Goal: Task Accomplishment & Management: Complete application form

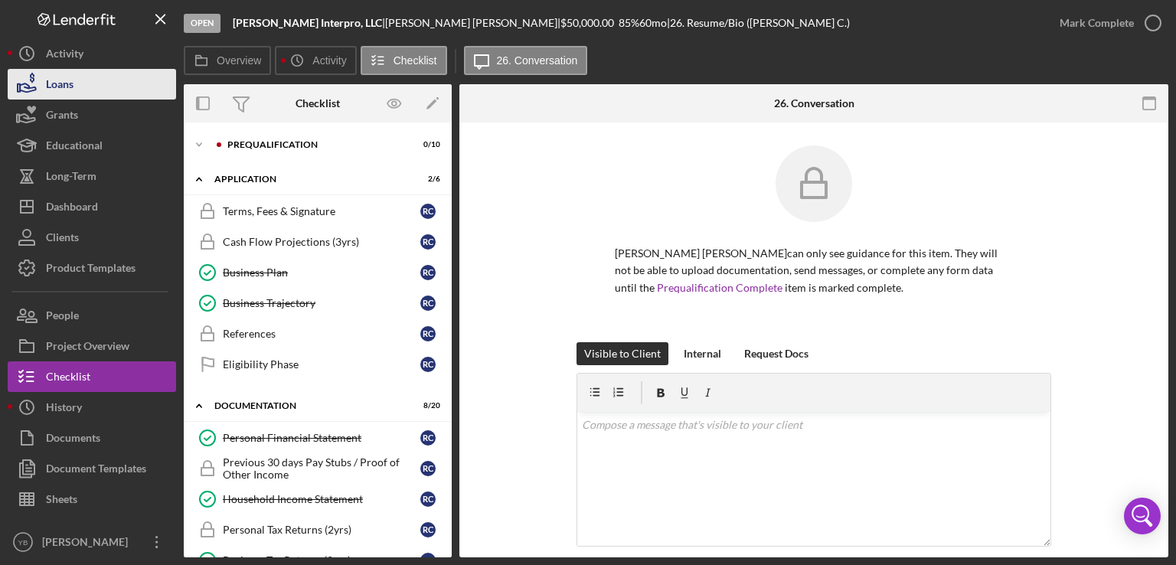
scroll to position [236, 0]
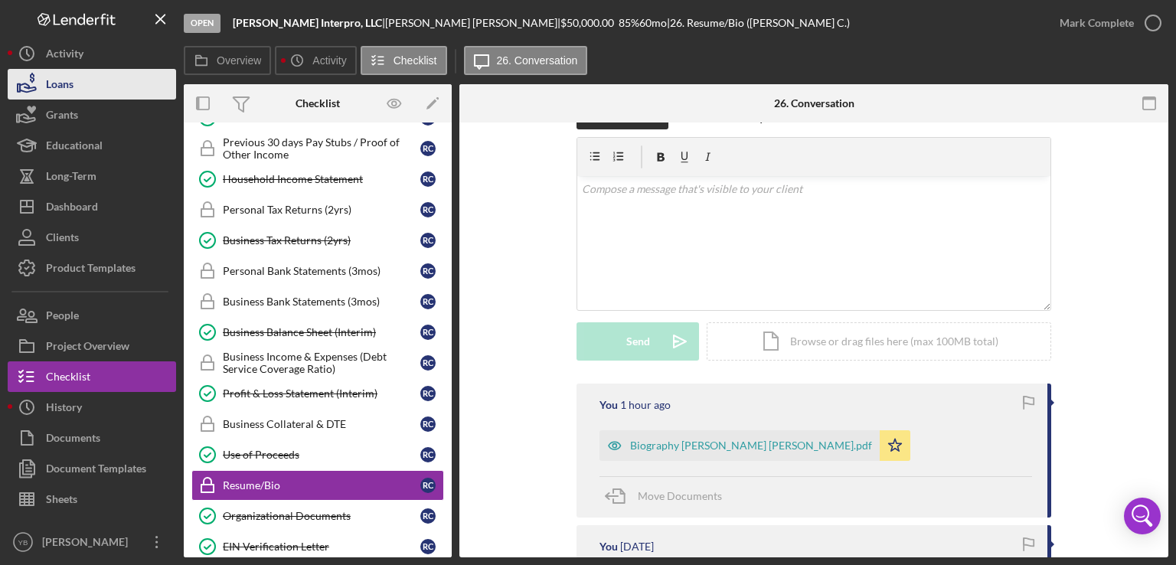
click at [80, 88] on button "Loans" at bounding box center [92, 84] width 168 height 31
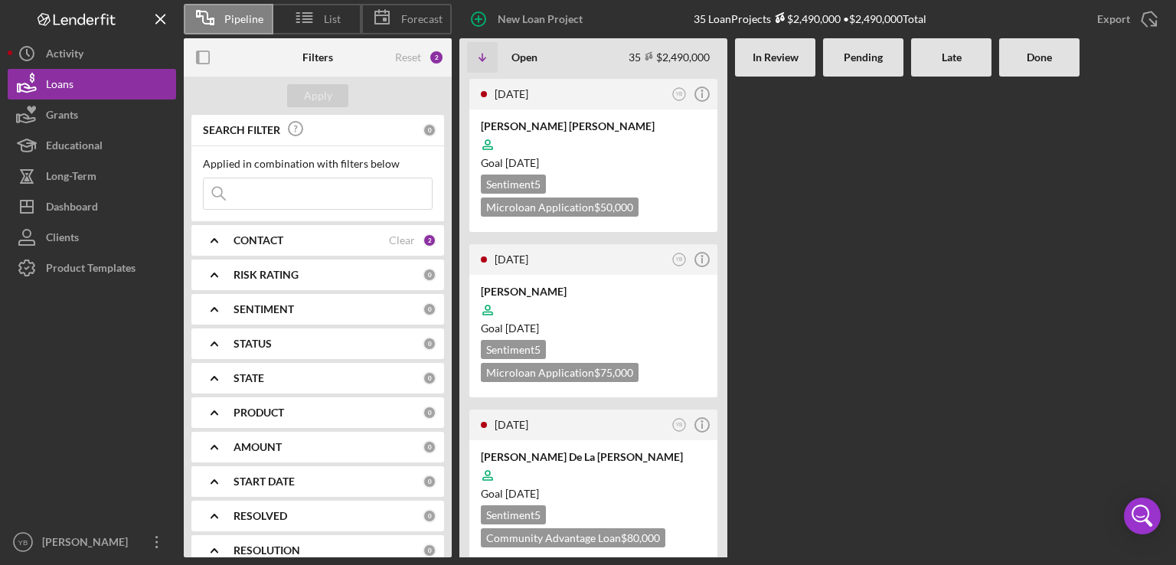
click at [310, 243] on div "CONTACT" at bounding box center [310, 240] width 155 height 12
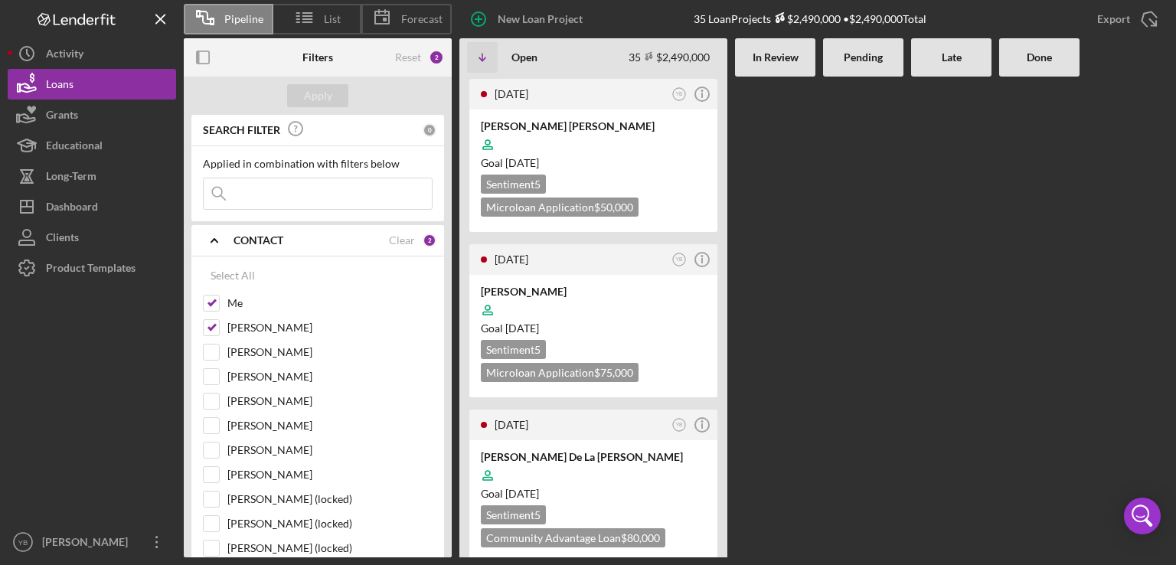
click at [843, 289] on div at bounding box center [863, 317] width 80 height 481
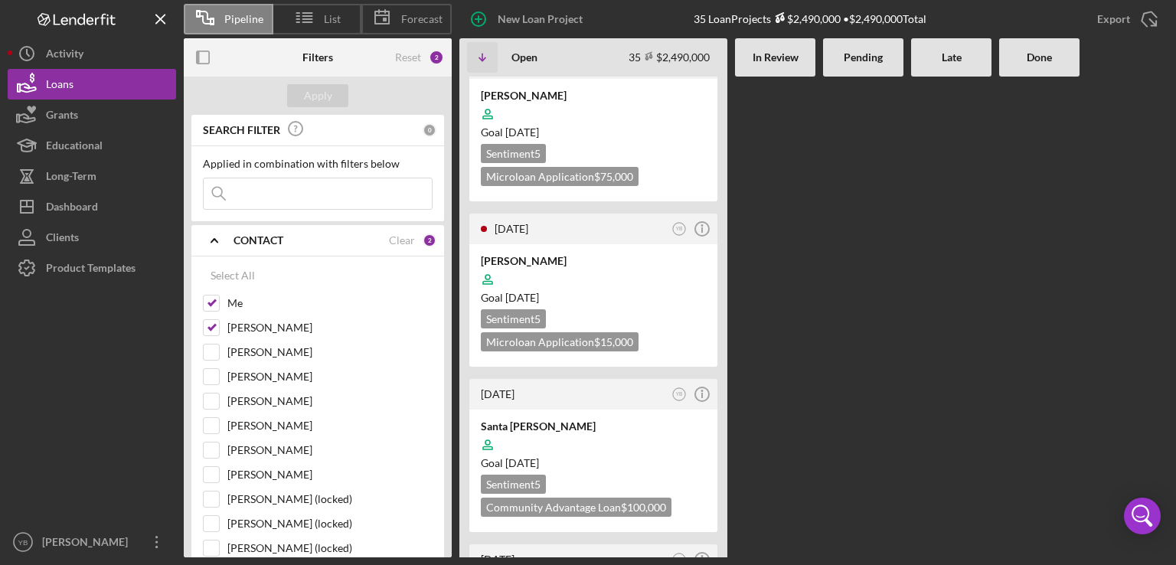
scroll to position [1868, 0]
click at [634, 454] on div "Goal [DATE]" at bounding box center [593, 461] width 225 height 15
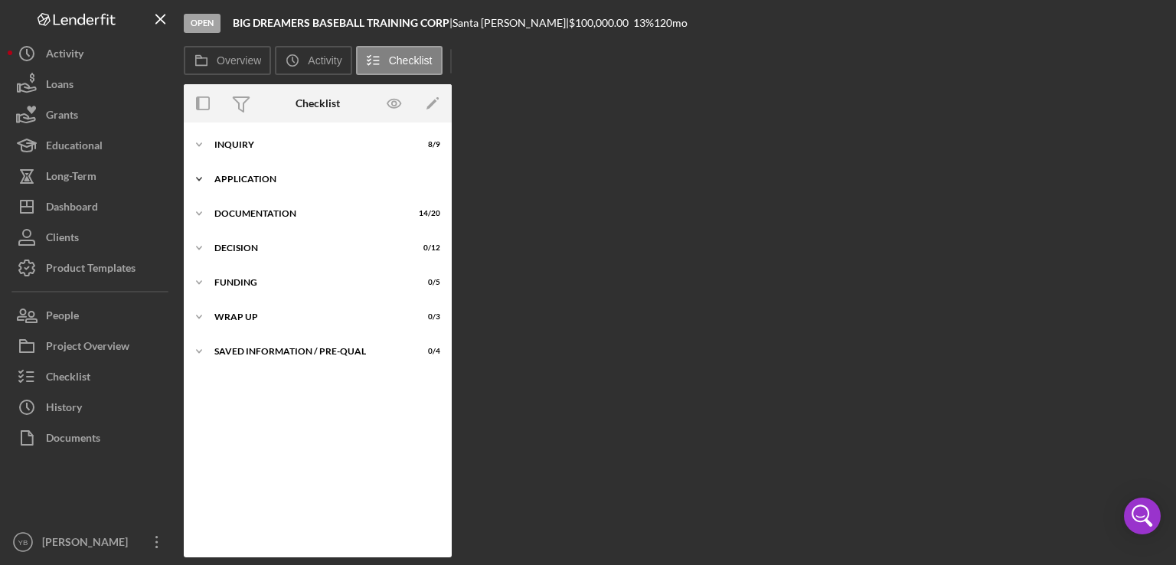
click at [279, 183] on div "Application" at bounding box center [323, 179] width 218 height 9
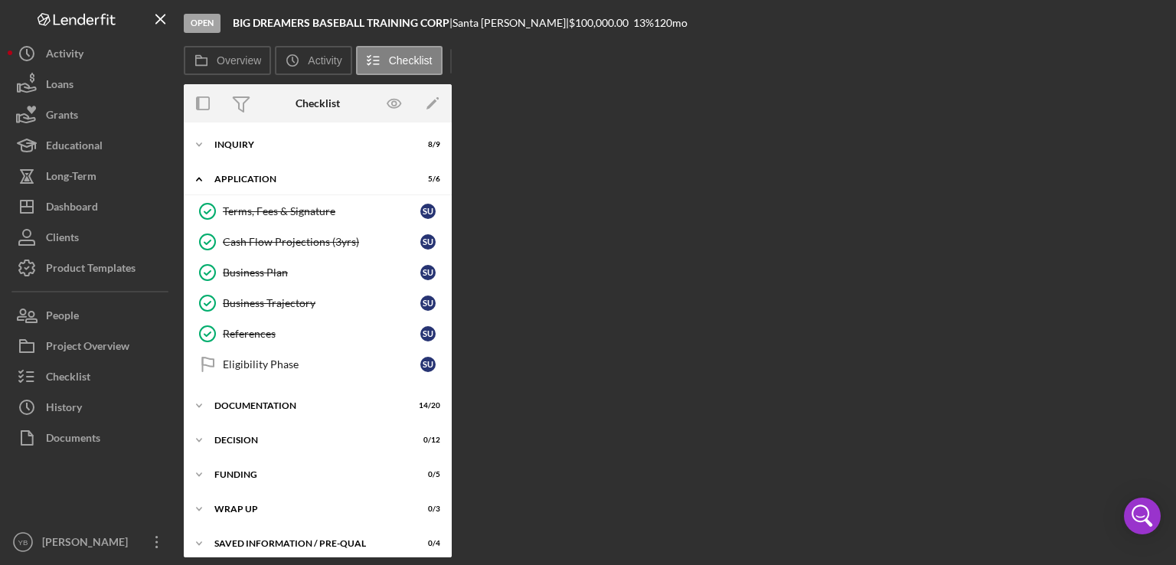
scroll to position [8, 0]
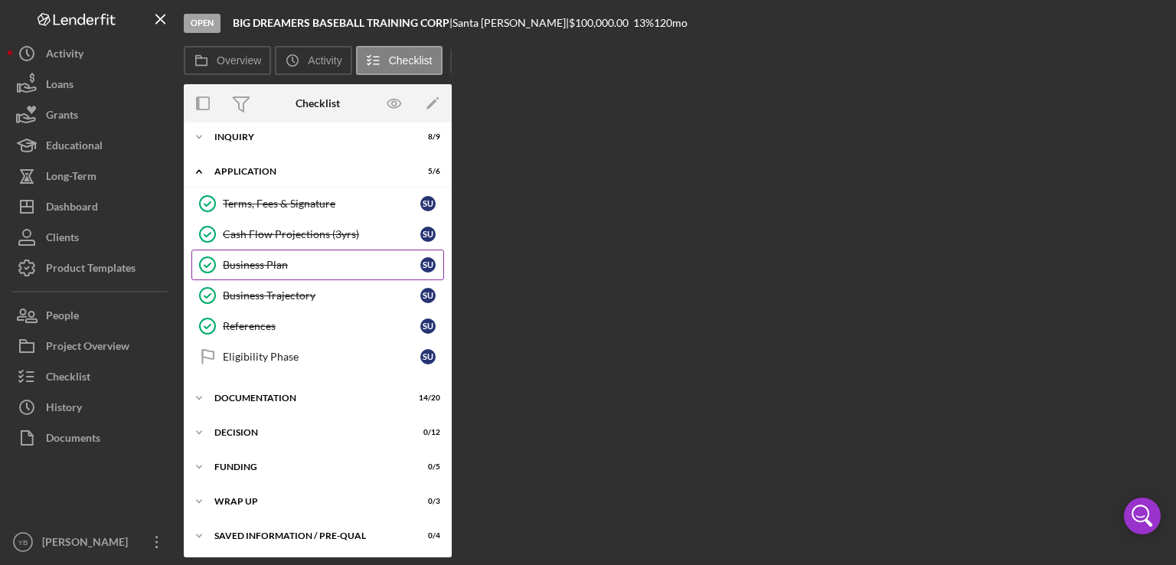
click at [266, 265] on div "Business Plan" at bounding box center [321, 265] width 197 height 12
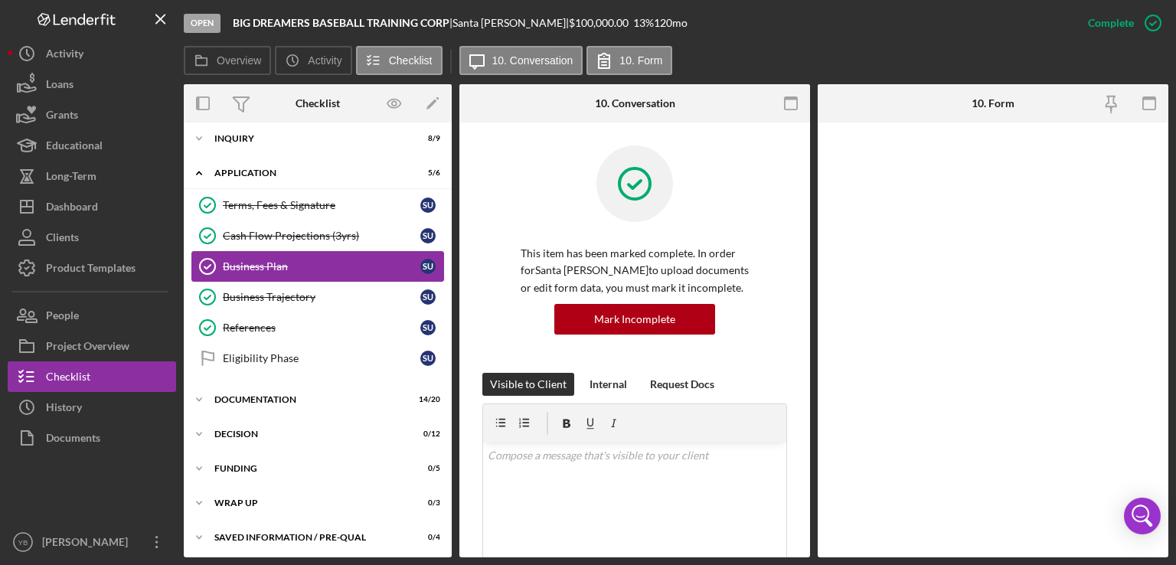
scroll to position [8, 0]
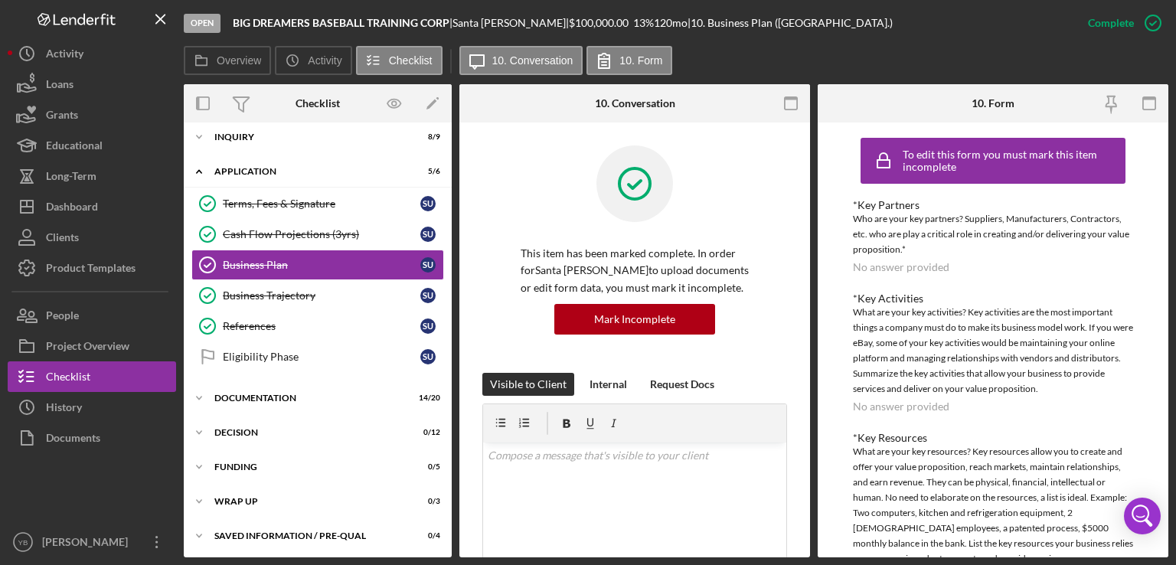
click at [808, 279] on div "Overview Internal Workflow Stage Open Icon/Dropdown Arrow Archive (can unarchiv…" at bounding box center [676, 320] width 984 height 473
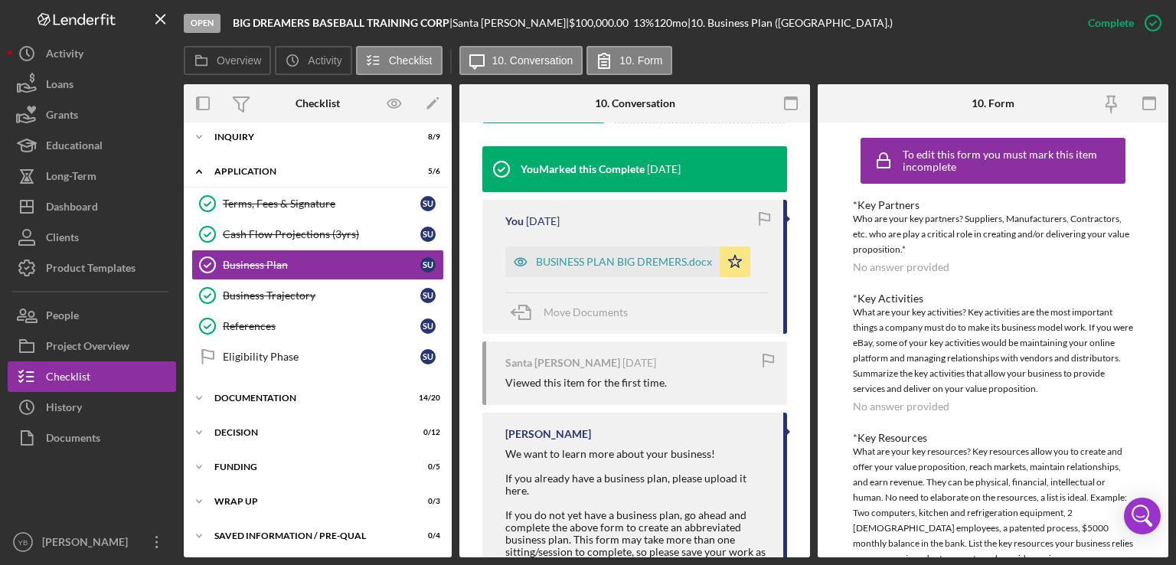
scroll to position [508, 0]
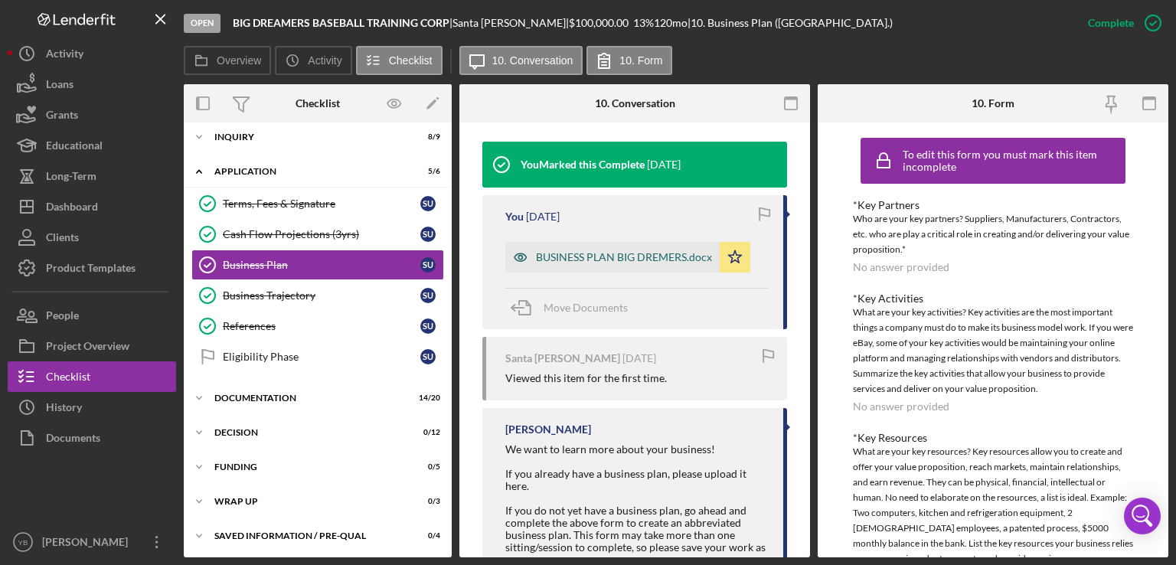
click at [632, 251] on div "BUSINESS PLAN BIG DREMERS.docx" at bounding box center [624, 257] width 176 height 12
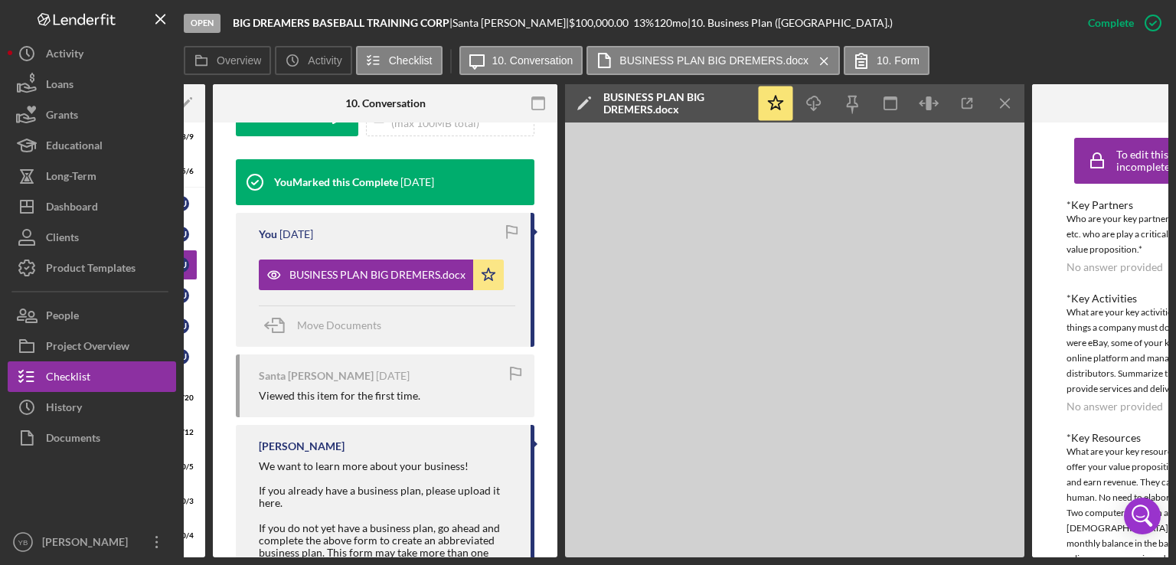
scroll to position [0, 300]
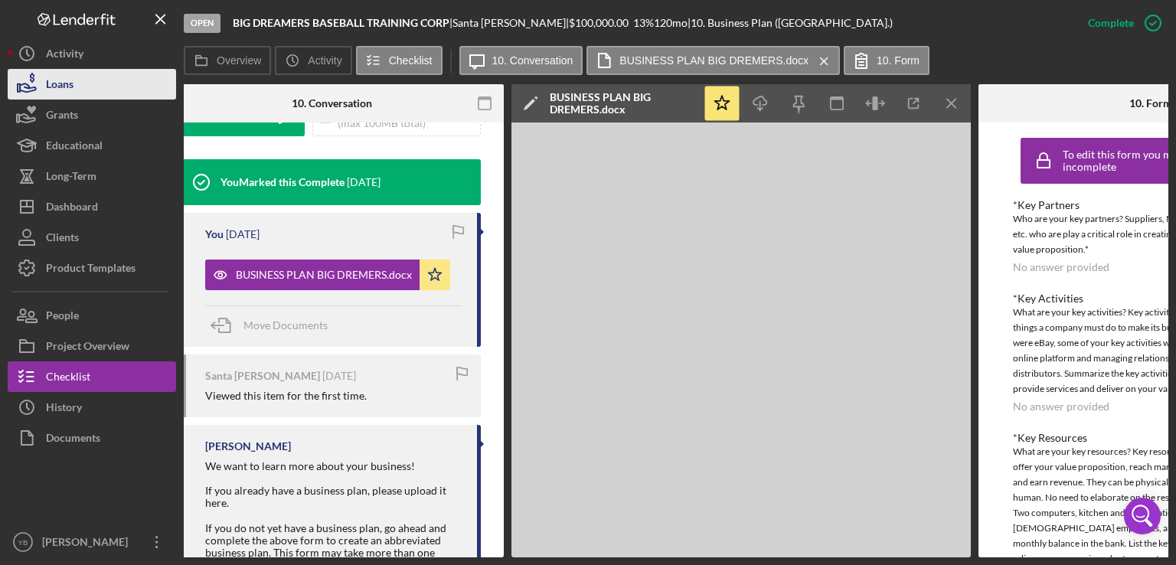
click at [77, 89] on button "Loans" at bounding box center [92, 84] width 168 height 31
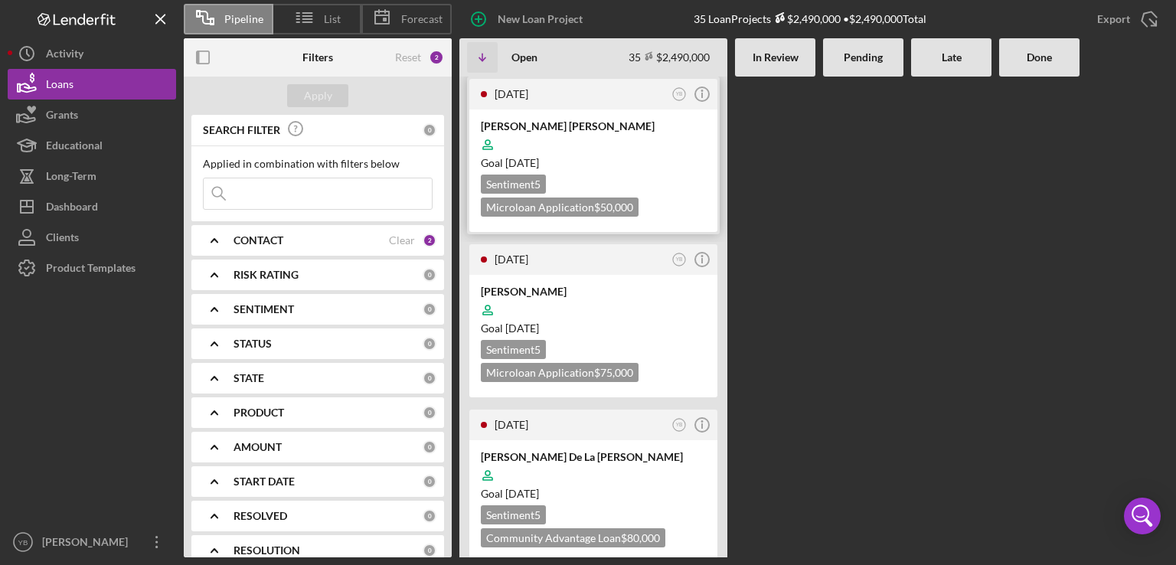
click at [652, 147] on div at bounding box center [593, 144] width 225 height 29
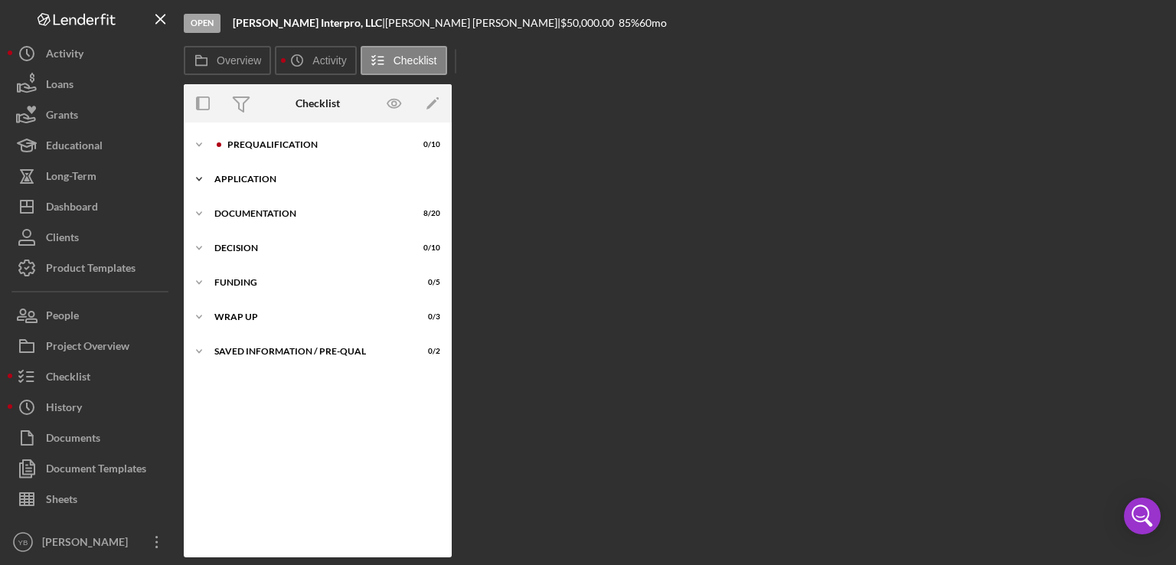
click at [274, 180] on div "Application" at bounding box center [323, 179] width 218 height 9
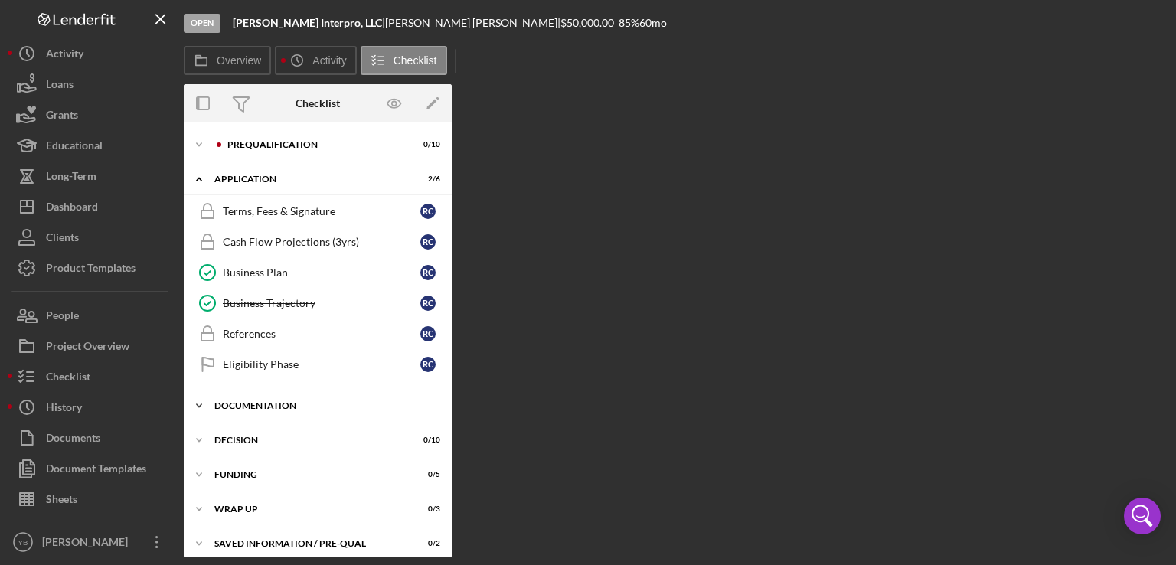
drag, startPoint x: 447, startPoint y: 341, endPoint x: 277, endPoint y: 403, distance: 181.2
click at [277, 403] on div "Icon/Expander Prequalification 0 / 10 Icon/Expander Application 2 / 6 Terms, Fe…" at bounding box center [318, 344] width 268 height 429
click at [277, 403] on div "Documentation" at bounding box center [323, 405] width 218 height 9
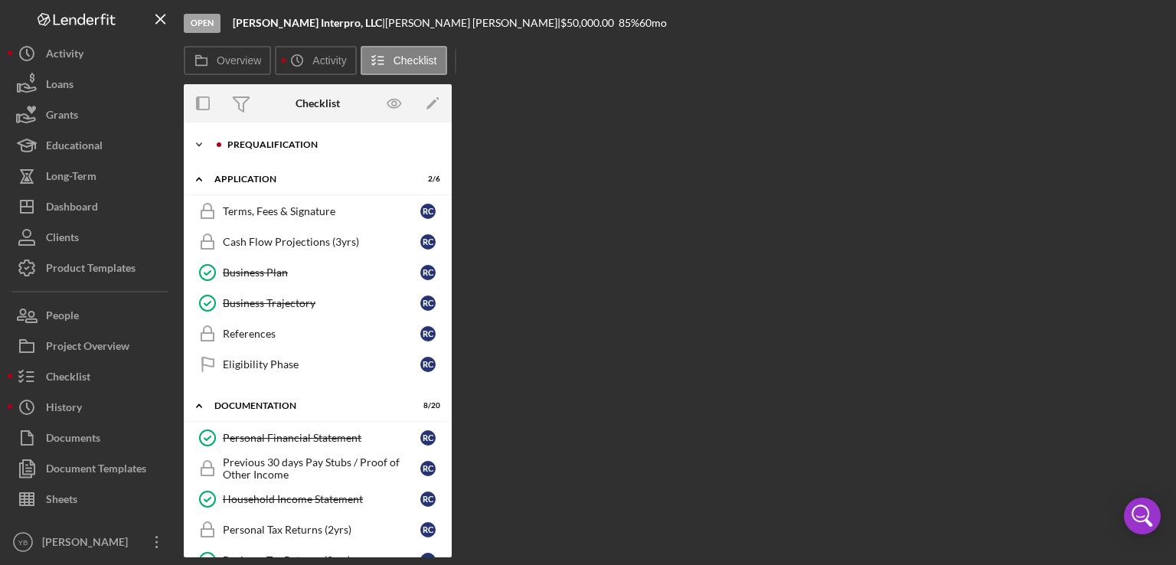
click at [280, 144] on div "Prequalification" at bounding box center [329, 144] width 205 height 9
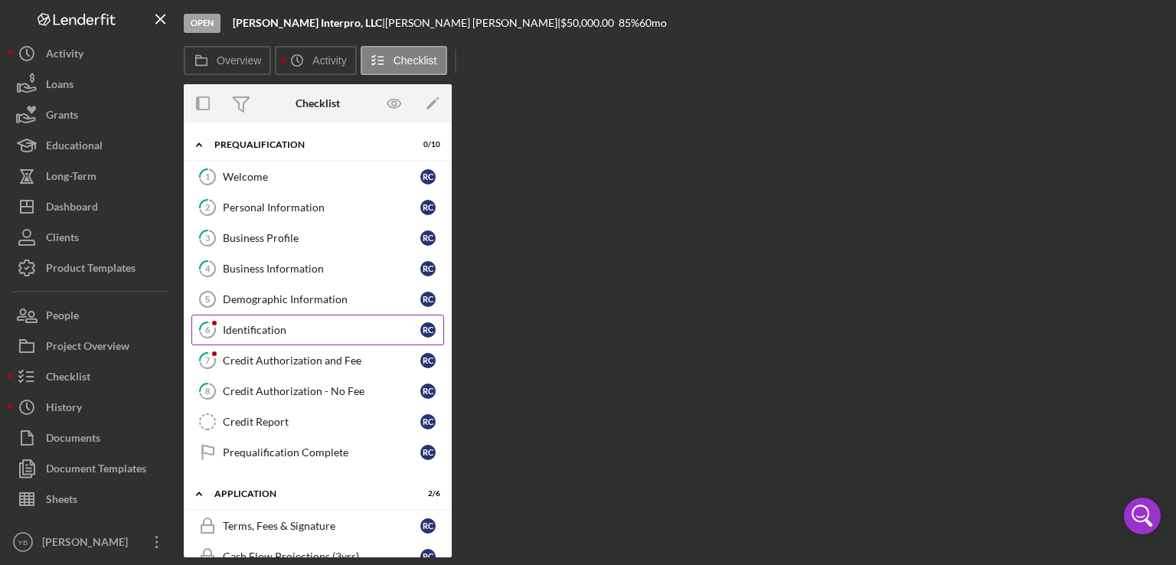
click at [273, 341] on link "6 Identification R C" at bounding box center [317, 330] width 253 height 31
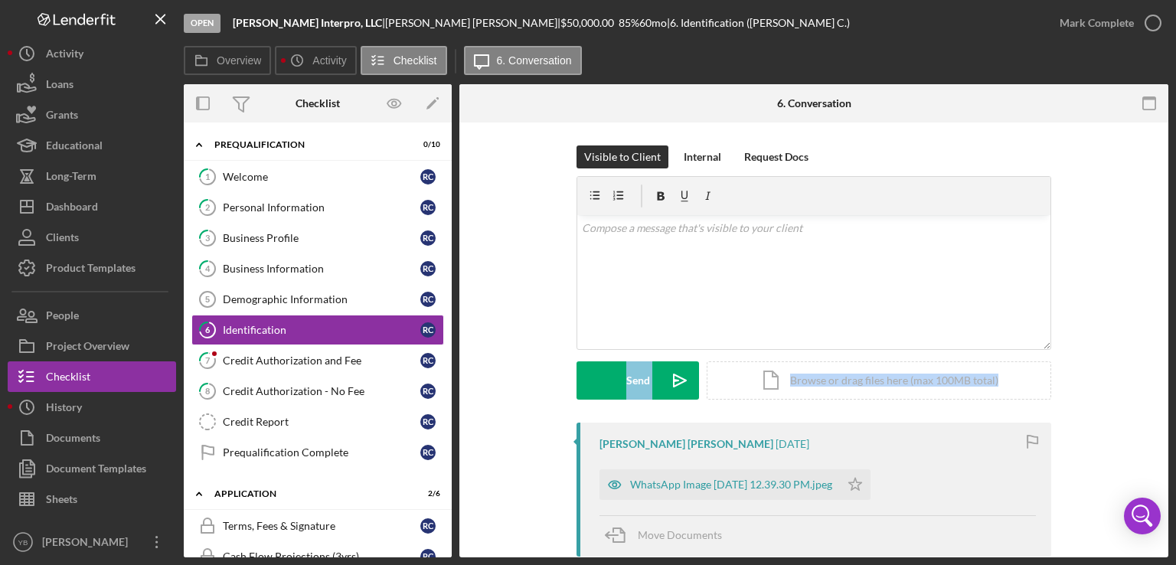
drag, startPoint x: 1173, startPoint y: 301, endPoint x: 1140, endPoint y: 403, distance: 107.7
click at [1140, 403] on div "Open [PERSON_NAME] Interpro, LLC | [PERSON_NAME] [PERSON_NAME] | $50,000.00 85 …" at bounding box center [588, 282] width 1176 height 565
click at [1140, 403] on div "Visible to Client Internal Request Docs v Color teal Color pink Remove color Ad…" at bounding box center [813, 283] width 663 height 277
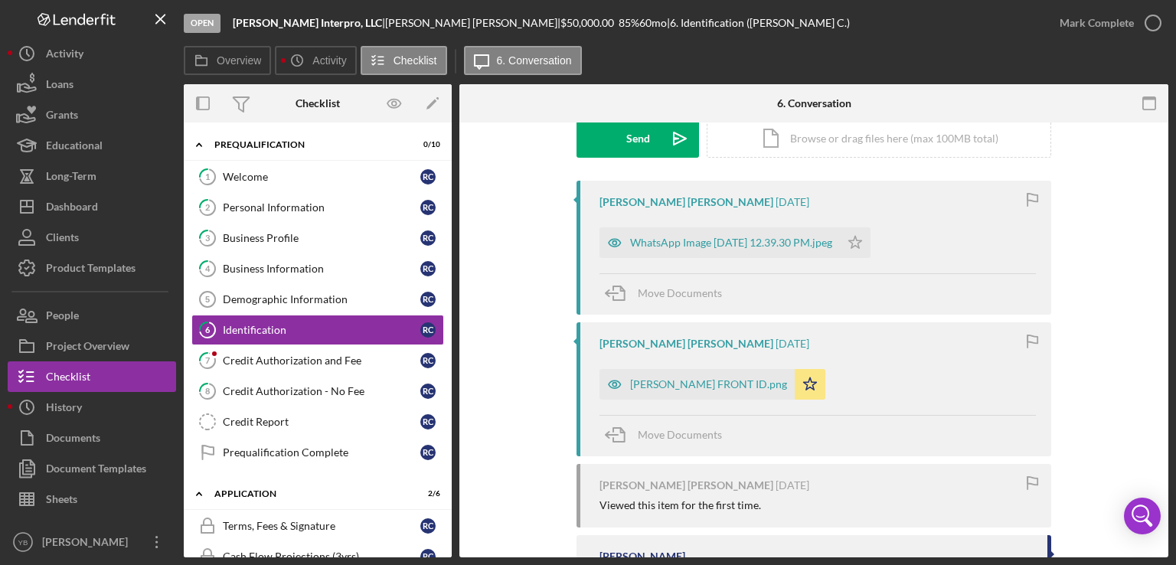
scroll to position [276, 0]
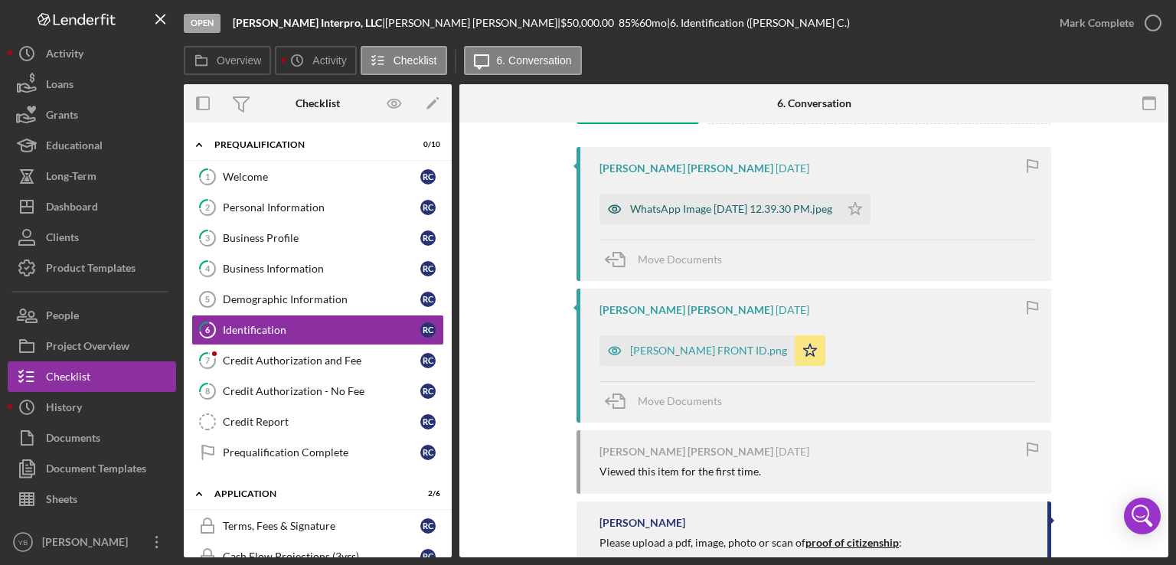
click at [811, 212] on div "WhatsApp Image [DATE] 12.39.30 PM.jpeg" at bounding box center [731, 209] width 202 height 12
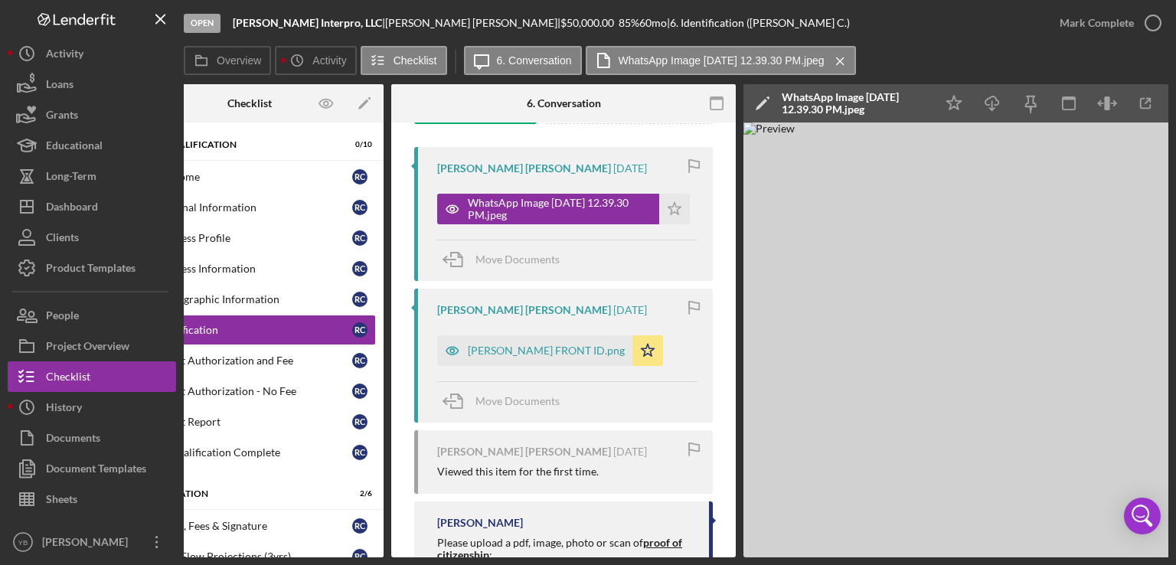
scroll to position [0, 102]
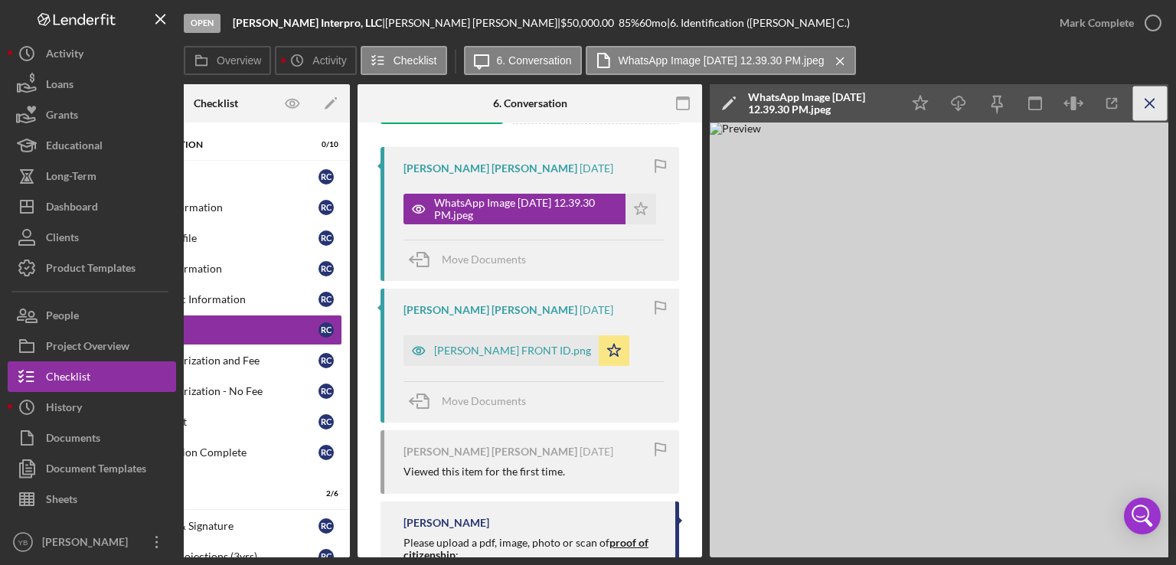
click at [1148, 102] on line "button" at bounding box center [1149, 103] width 8 height 8
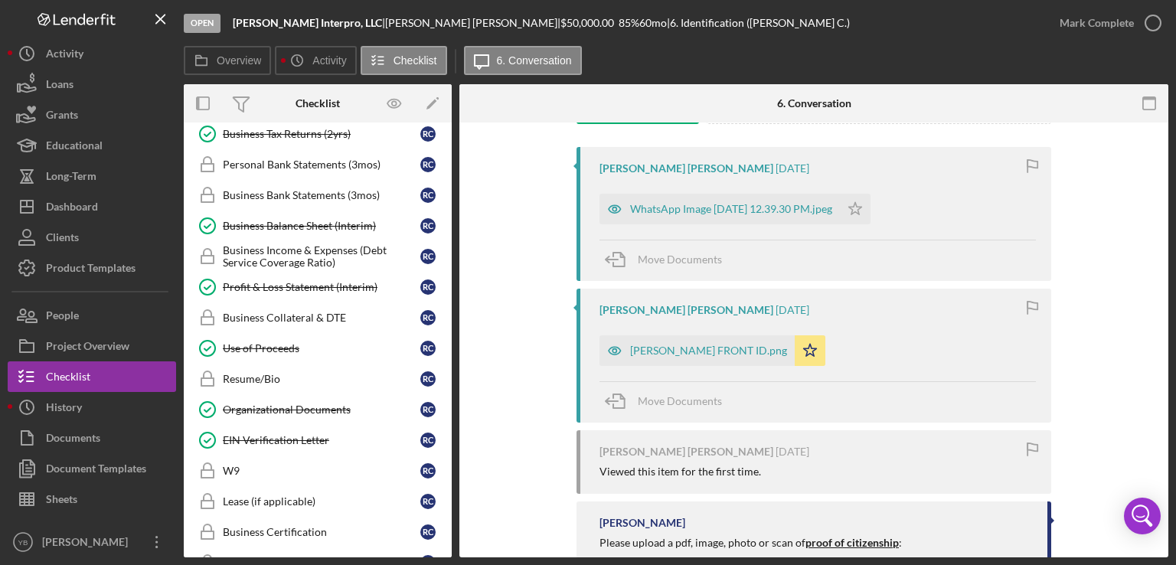
scroll to position [739, 0]
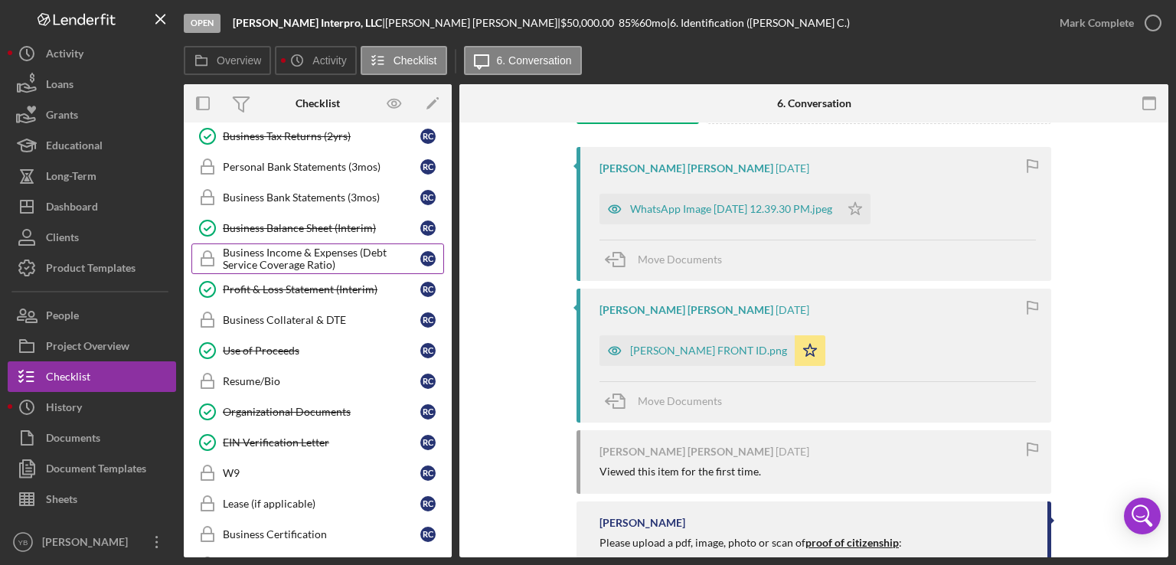
click at [289, 250] on div "Business Income & Expenses (Debt Service Coverage Ratio)" at bounding box center [321, 258] width 197 height 24
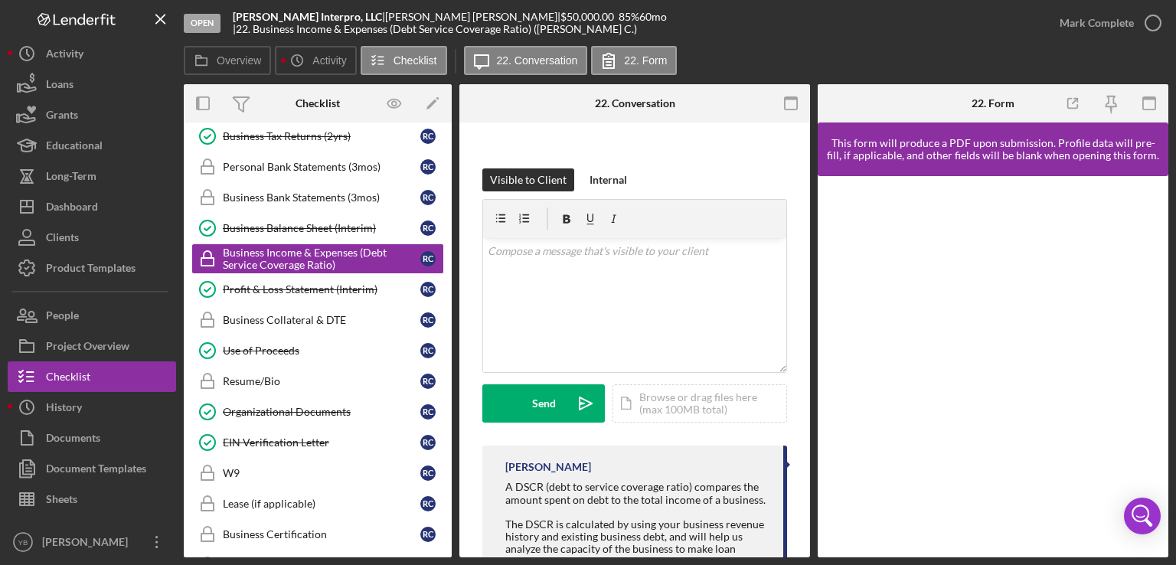
scroll to position [285, 0]
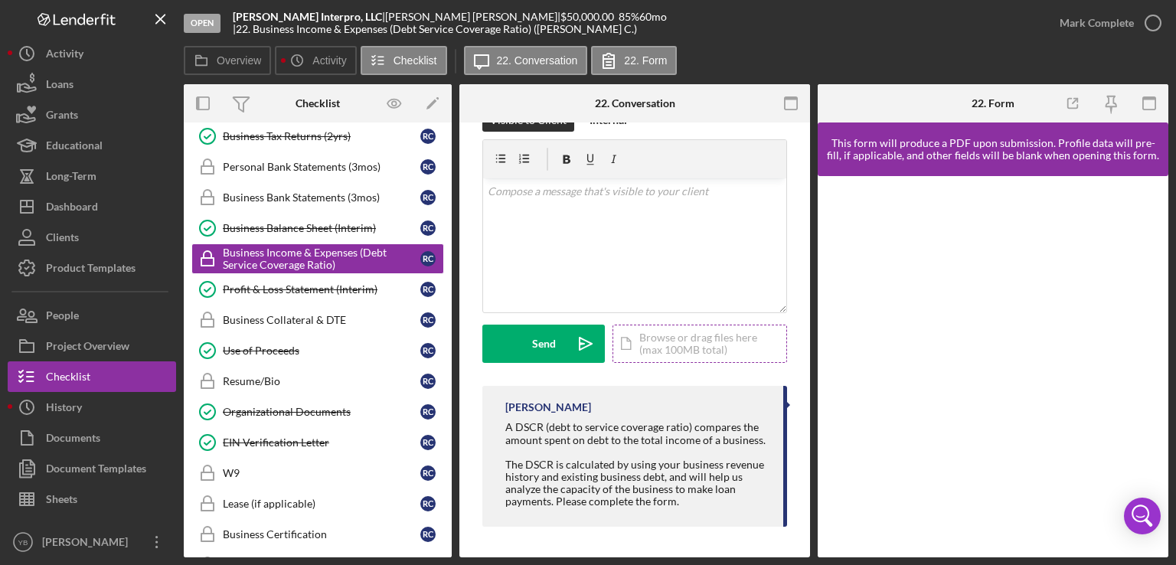
click at [701, 345] on div "Icon/Document Browse or drag files here (max 100MB total) Tap to choose files o…" at bounding box center [699, 344] width 175 height 38
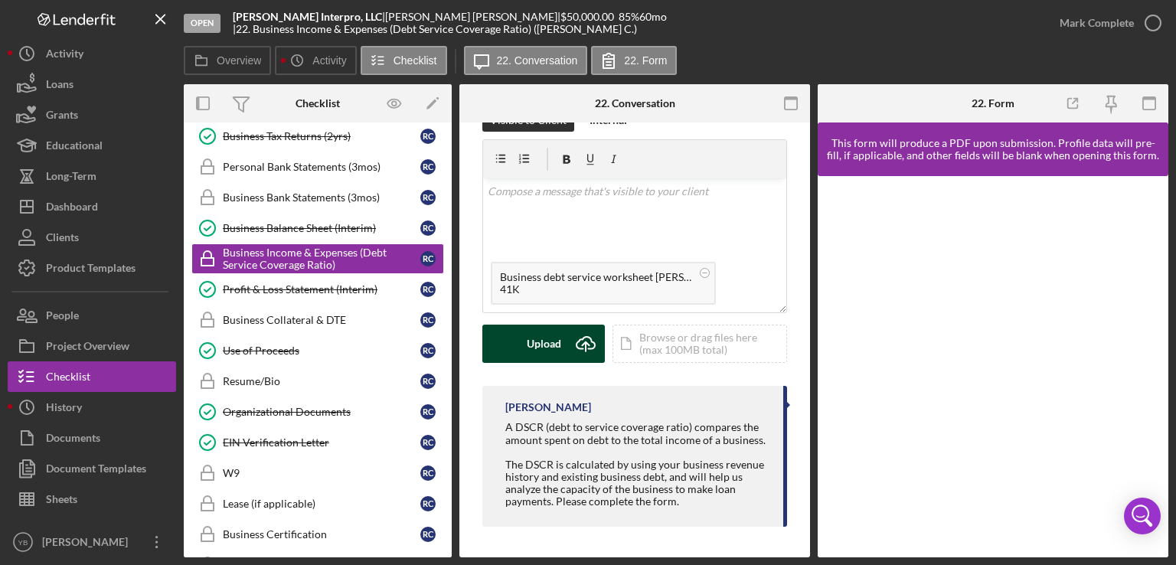
click at [544, 335] on div "Upload" at bounding box center [544, 344] width 34 height 38
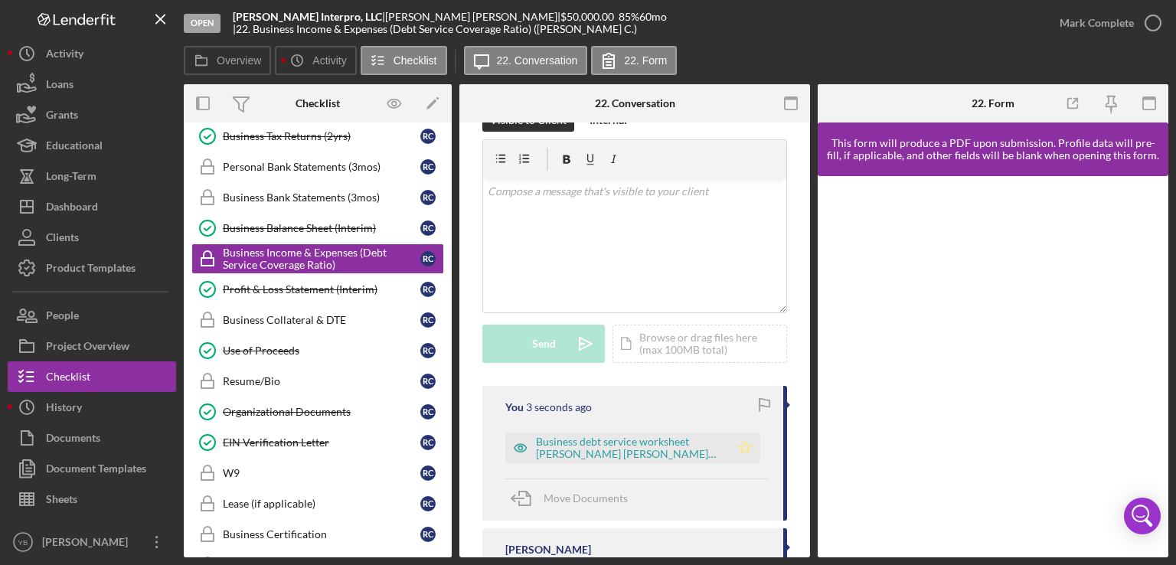
click at [741, 447] on icon "Icon/Star" at bounding box center [745, 447] width 31 height 31
click at [1088, 26] on div "Mark Complete" at bounding box center [1096, 23] width 74 height 31
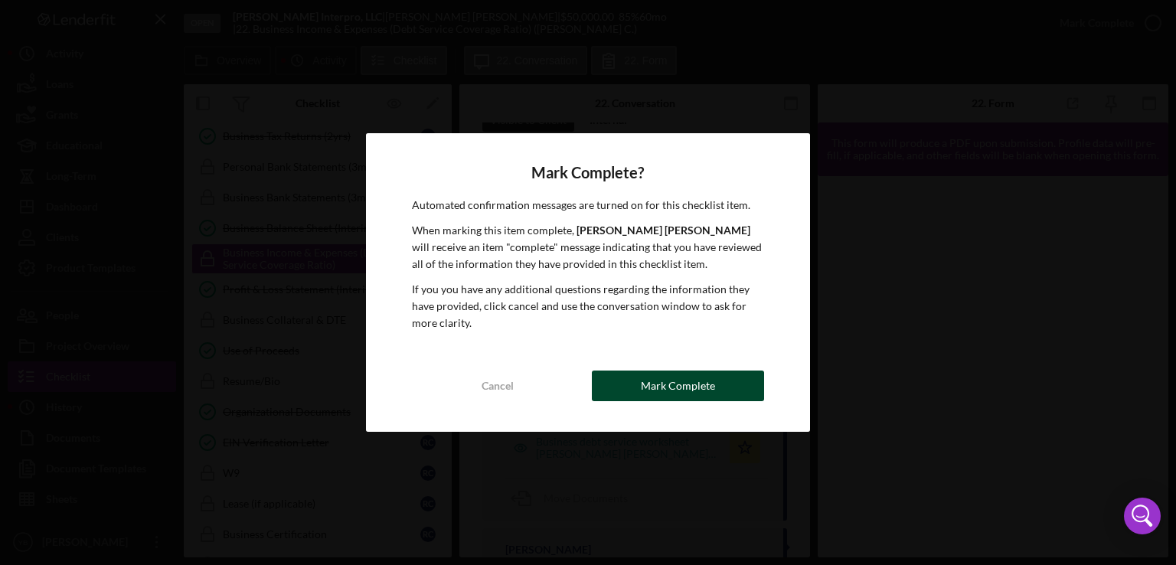
click at [670, 387] on div "Mark Complete" at bounding box center [678, 385] width 74 height 31
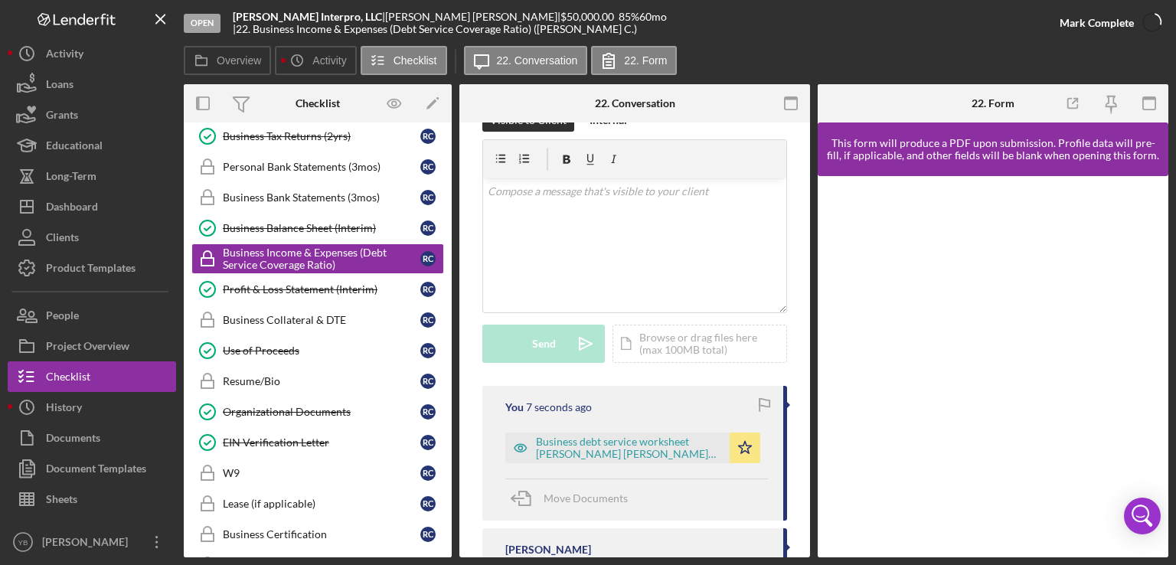
scroll to position [281, 0]
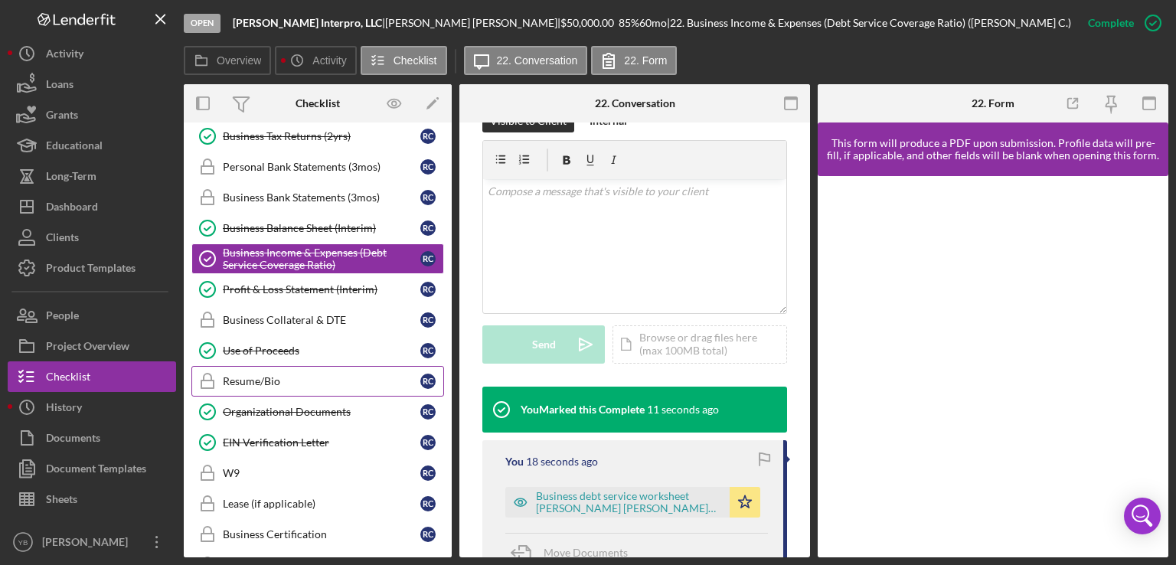
click at [288, 375] on div "Resume/Bio" at bounding box center [321, 381] width 197 height 12
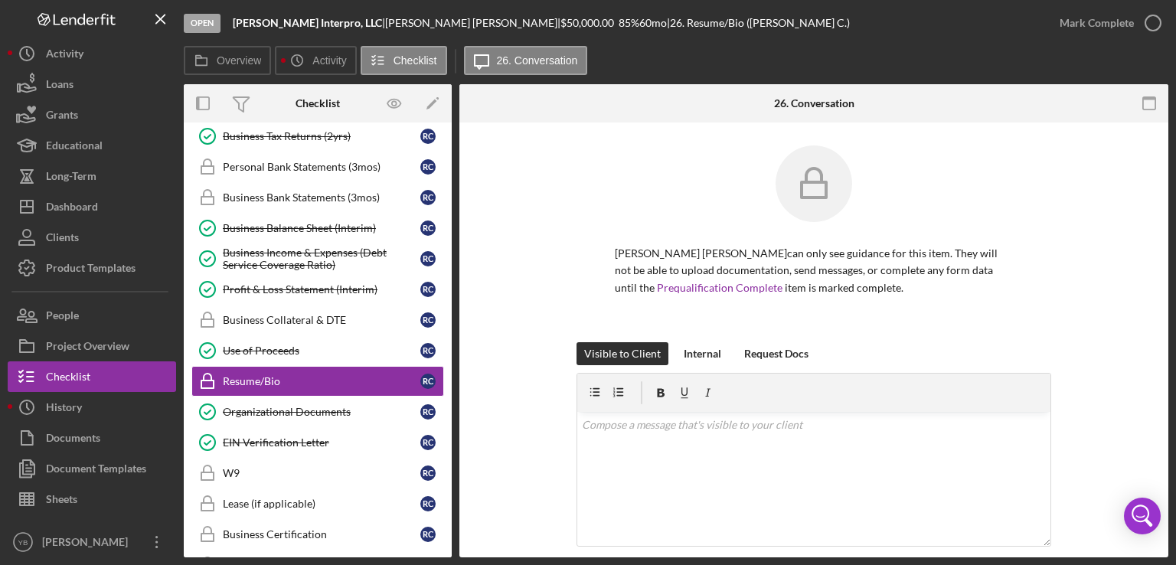
drag, startPoint x: 1170, startPoint y: 295, endPoint x: 1167, endPoint y: 319, distance: 24.7
click at [1167, 319] on div "Open [PERSON_NAME] Interpro, LLC | [PERSON_NAME] [PERSON_NAME] | $50,000.00 85 …" at bounding box center [588, 282] width 1176 height 565
click at [1093, 27] on div "Mark Complete" at bounding box center [1096, 23] width 74 height 31
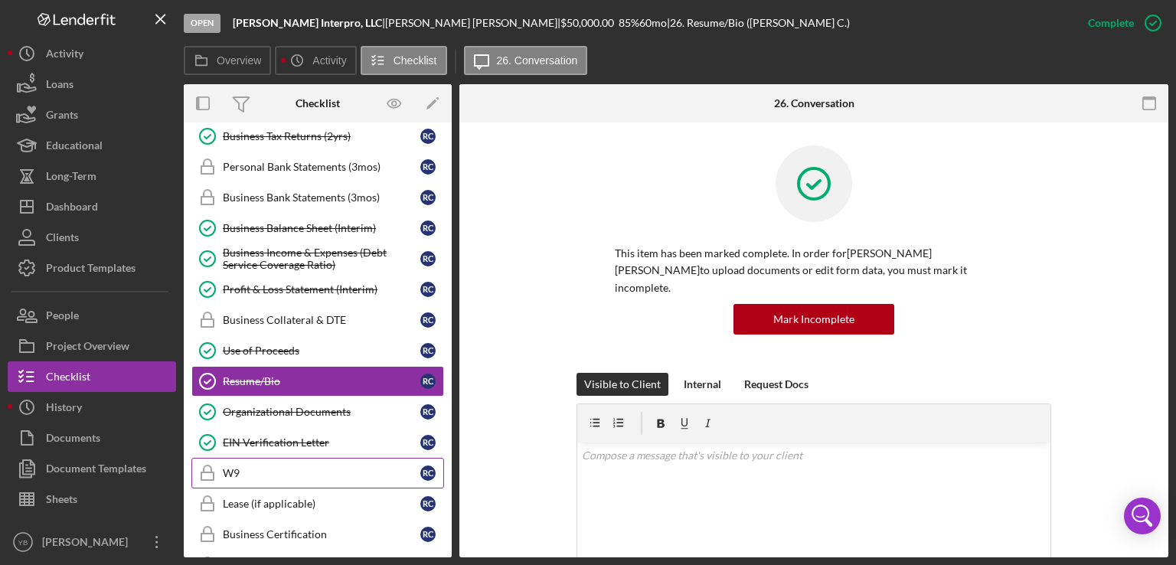
click at [224, 468] on div "W9" at bounding box center [321, 473] width 197 height 12
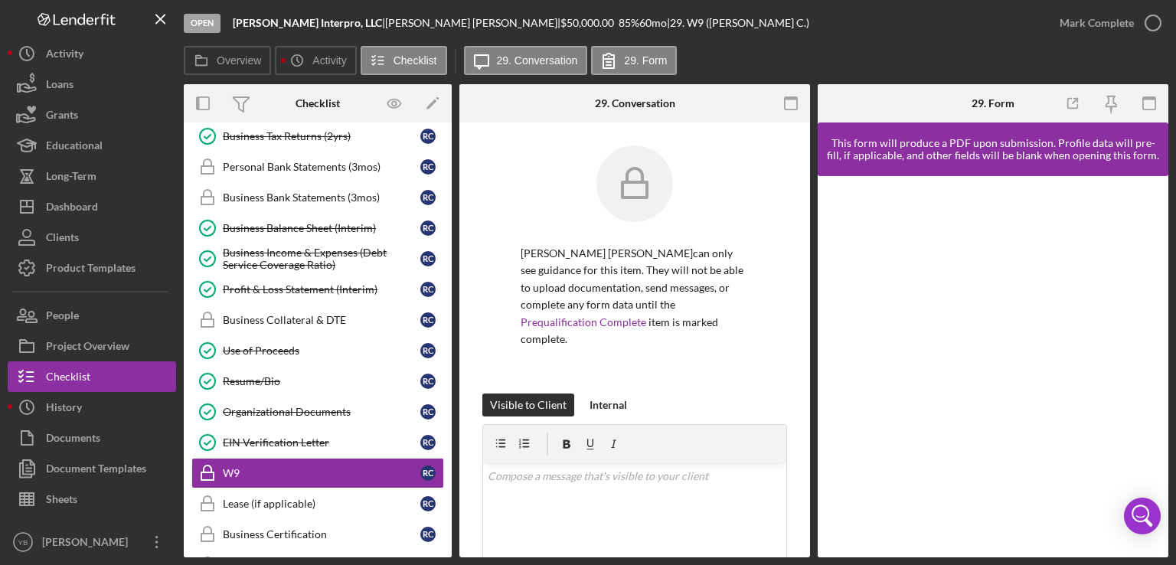
scroll to position [273, 0]
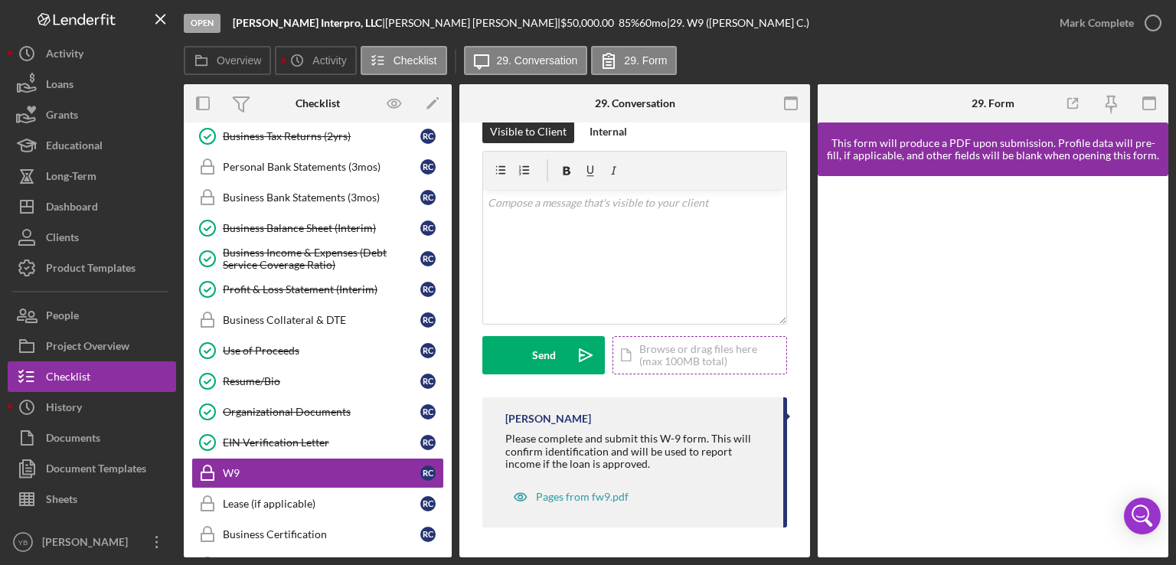
click at [671, 344] on div "Icon/Document Browse or drag files here (max 100MB total) Tap to choose files o…" at bounding box center [699, 355] width 175 height 38
click at [608, 285] on circle at bounding box center [607, 284] width 9 height 9
click at [674, 358] on div "Icon/Document Browse or drag files here (max 100MB total) Tap to choose files o…" at bounding box center [699, 355] width 175 height 38
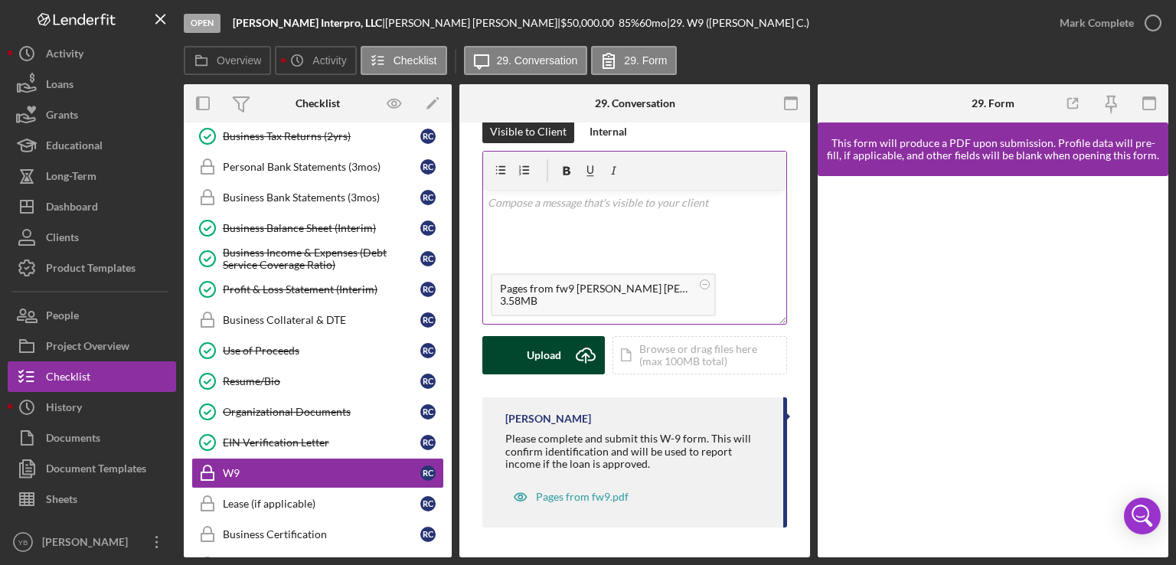
click at [545, 359] on div "Upload" at bounding box center [544, 355] width 34 height 38
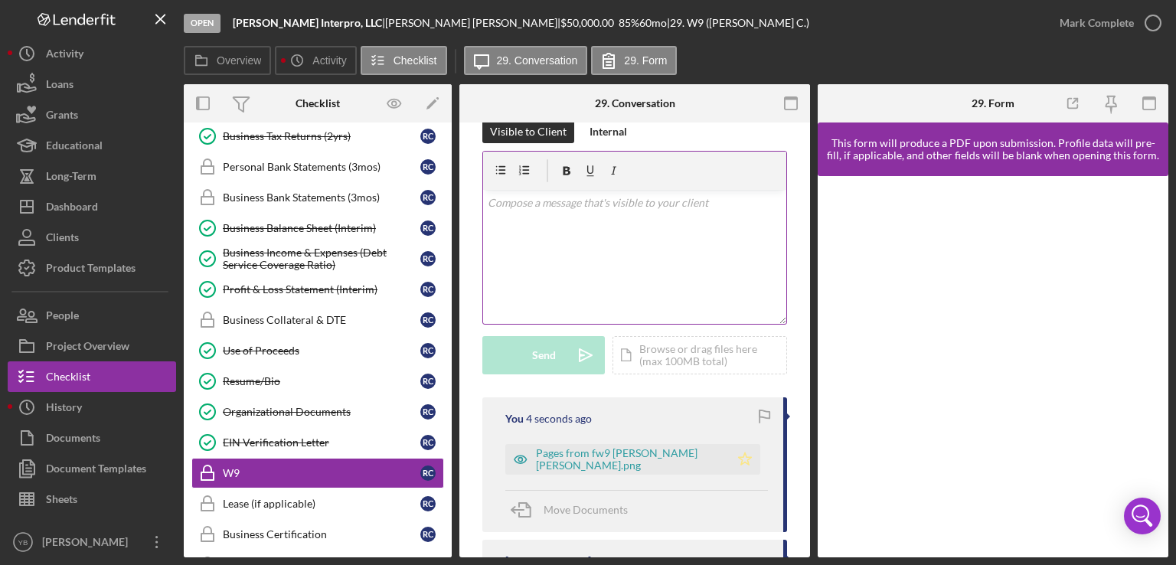
click at [742, 453] on icon "Icon/Star" at bounding box center [745, 459] width 31 height 31
click at [1069, 29] on div "Mark Complete" at bounding box center [1096, 23] width 74 height 31
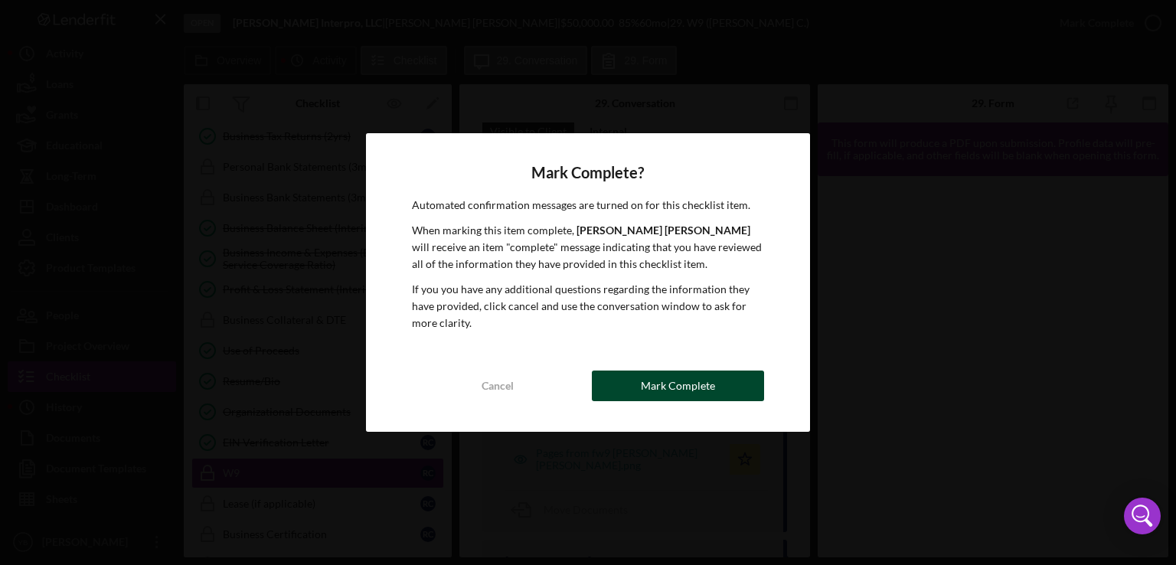
click at [707, 386] on div "Mark Complete" at bounding box center [678, 385] width 74 height 31
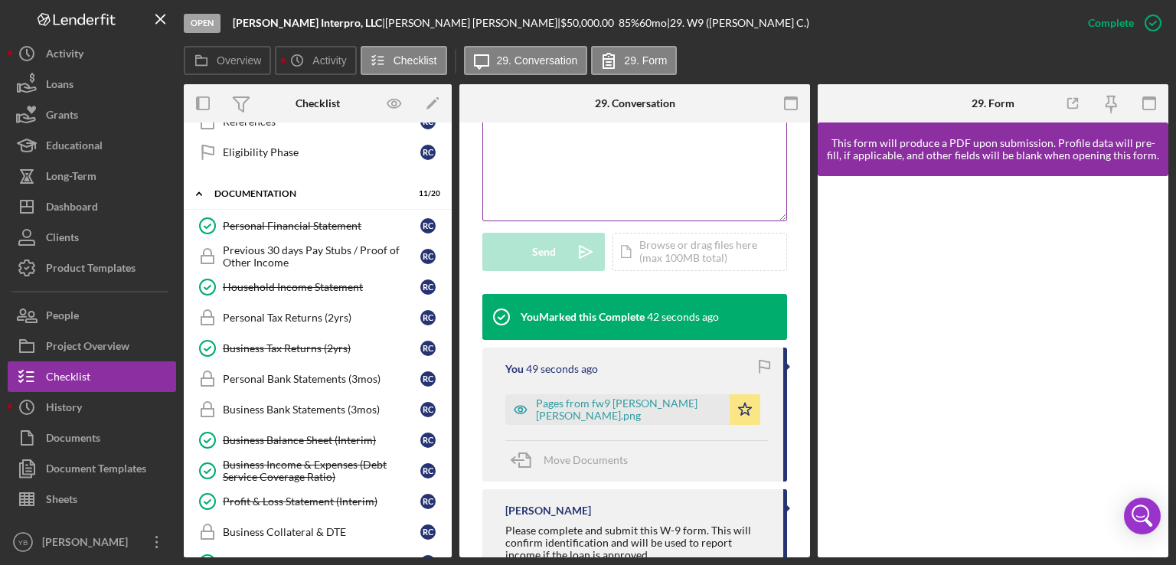
scroll to position [405, 0]
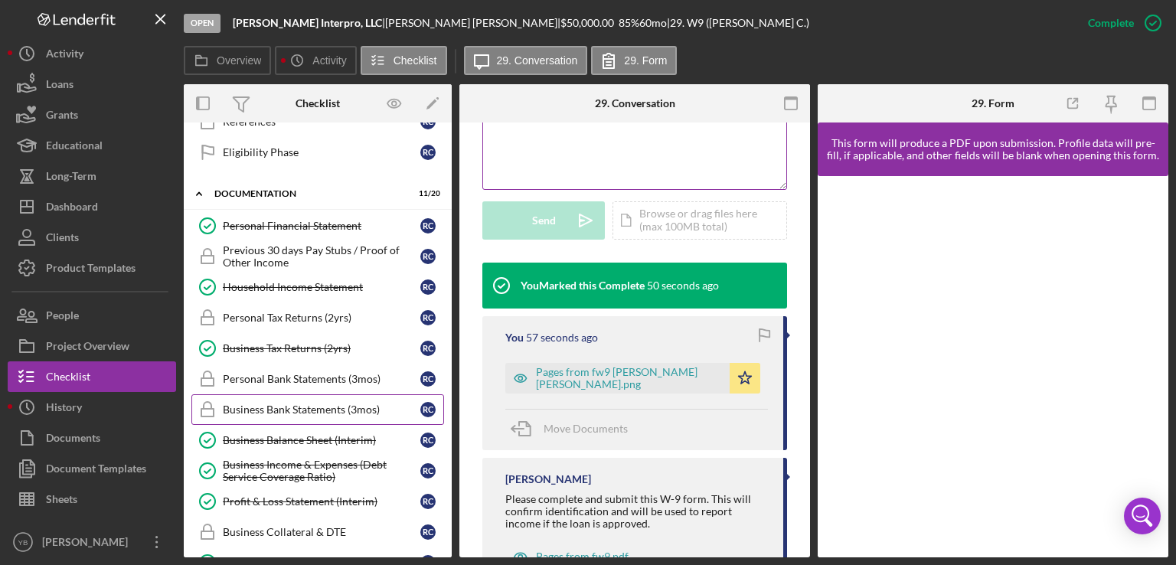
click at [341, 403] on div "Business Bank Statements (3mos)" at bounding box center [321, 409] width 197 height 12
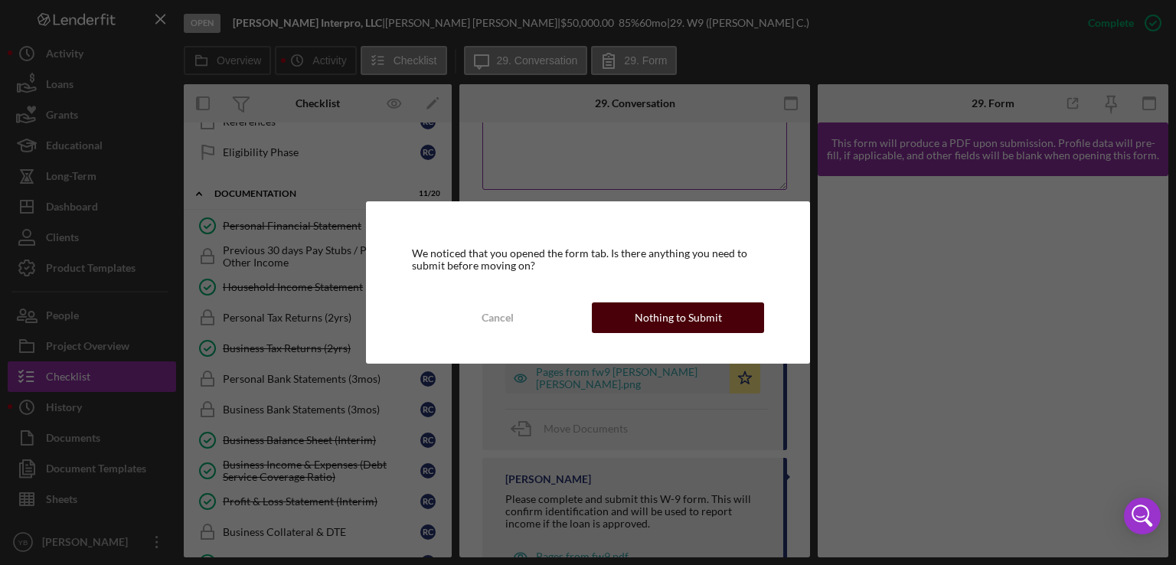
click at [632, 326] on button "Nothing to Submit" at bounding box center [678, 317] width 172 height 31
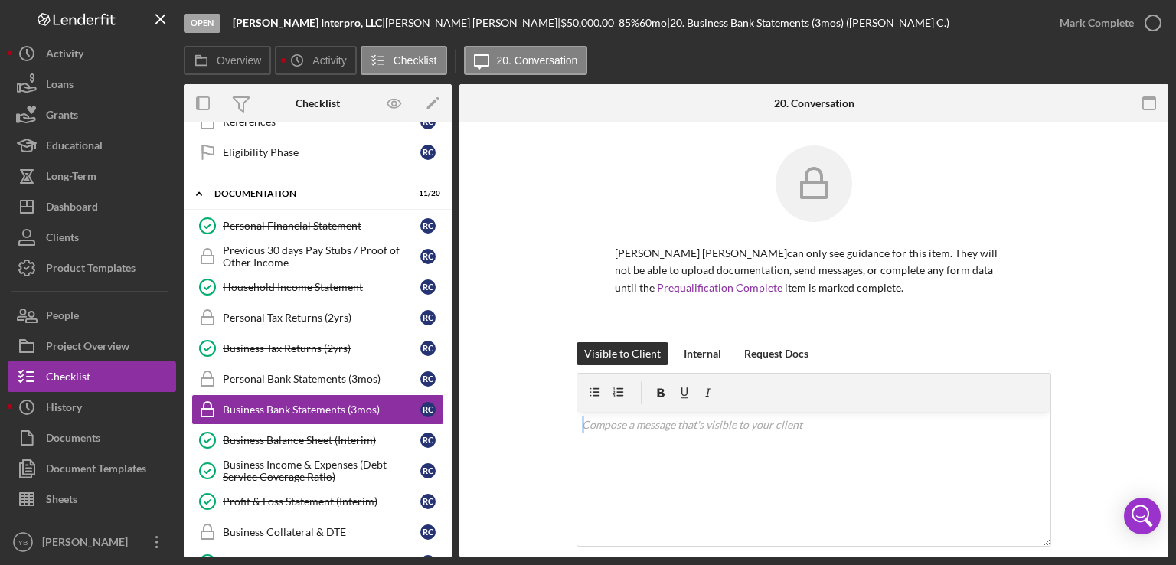
drag, startPoint x: 1170, startPoint y: 359, endPoint x: 1174, endPoint y: 454, distance: 95.0
click at [1174, 454] on div "Open [PERSON_NAME] Interpro, LLC | [PERSON_NAME] [PERSON_NAME] | $50,000.00 85 …" at bounding box center [588, 282] width 1176 height 565
click at [1103, 318] on div "[PERSON_NAME] [PERSON_NAME] can only see guidance for this item. They will not …" at bounding box center [813, 243] width 663 height 197
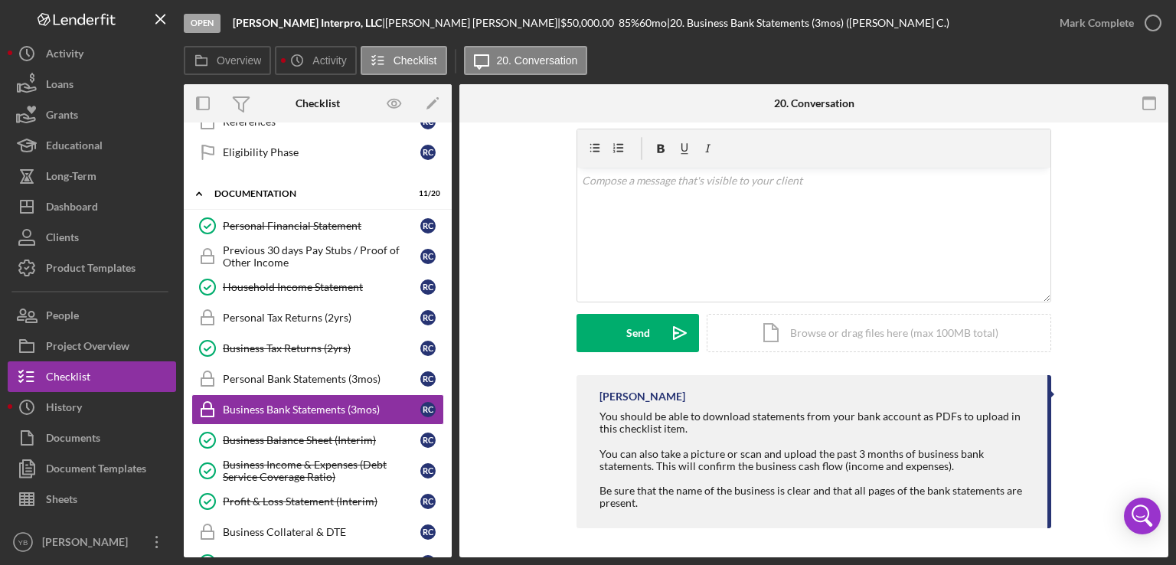
scroll to position [245, 0]
click at [935, 326] on div "Icon/Document Browse or drag files here (max 100MB total) Tap to choose files o…" at bounding box center [879, 332] width 344 height 38
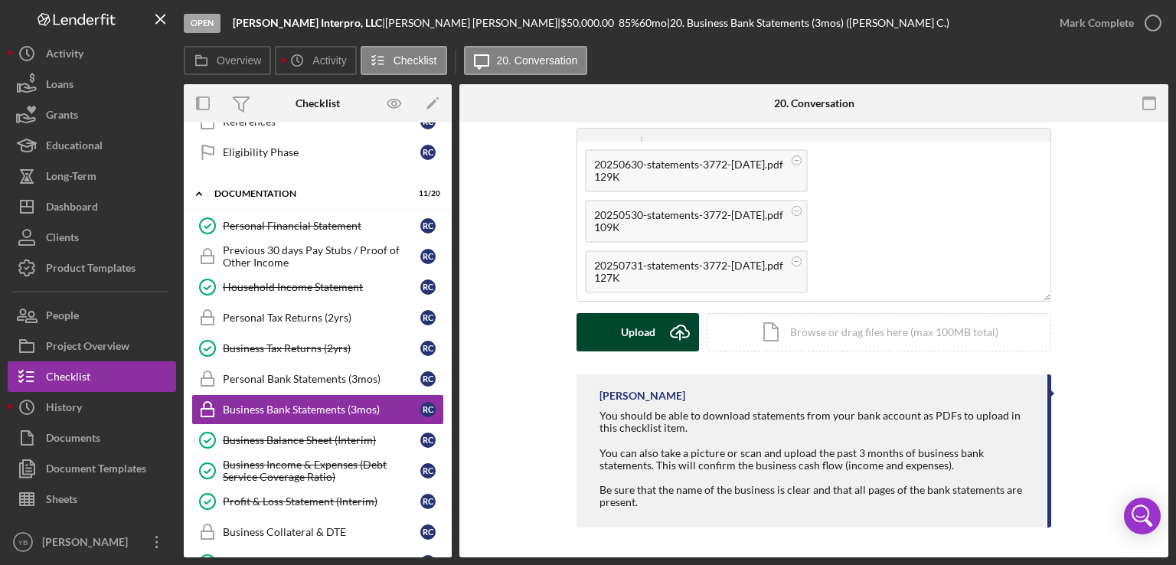
click at [643, 323] on div "Upload" at bounding box center [638, 332] width 34 height 38
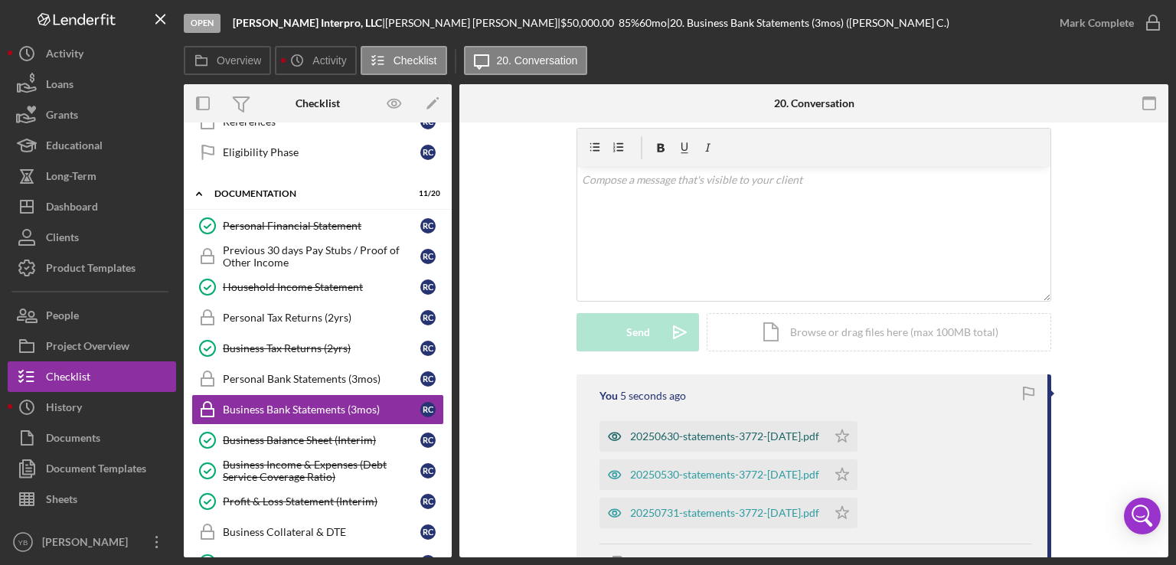
click at [704, 434] on div "20250630-statements-3772-[DATE].pdf" at bounding box center [724, 436] width 189 height 12
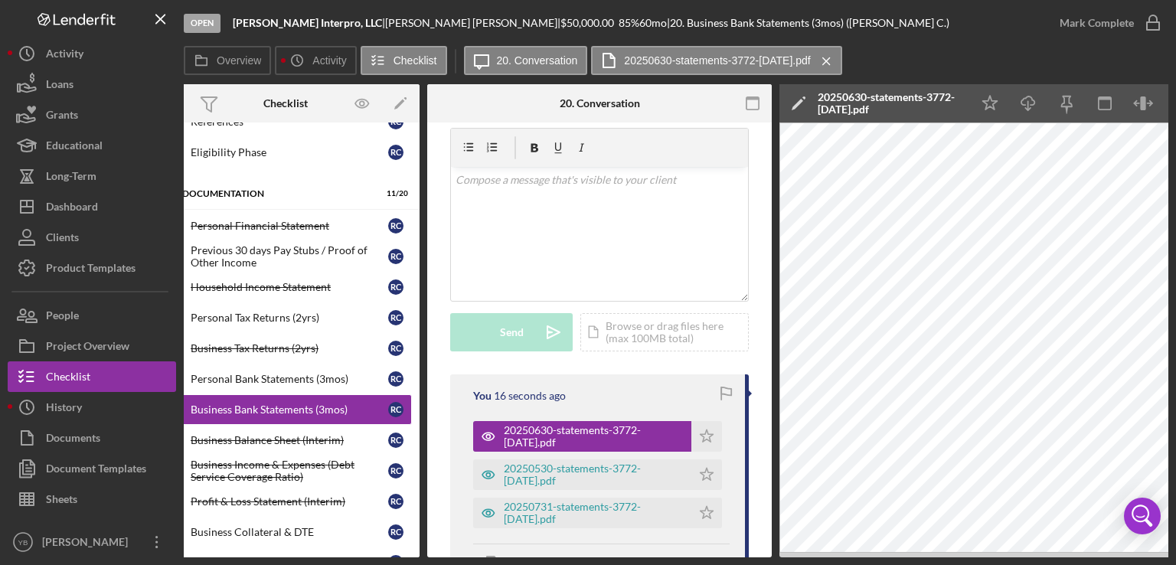
scroll to position [0, 31]
click at [591, 472] on div "20250530-statements-3772-[DATE].pdf" at bounding box center [595, 474] width 180 height 24
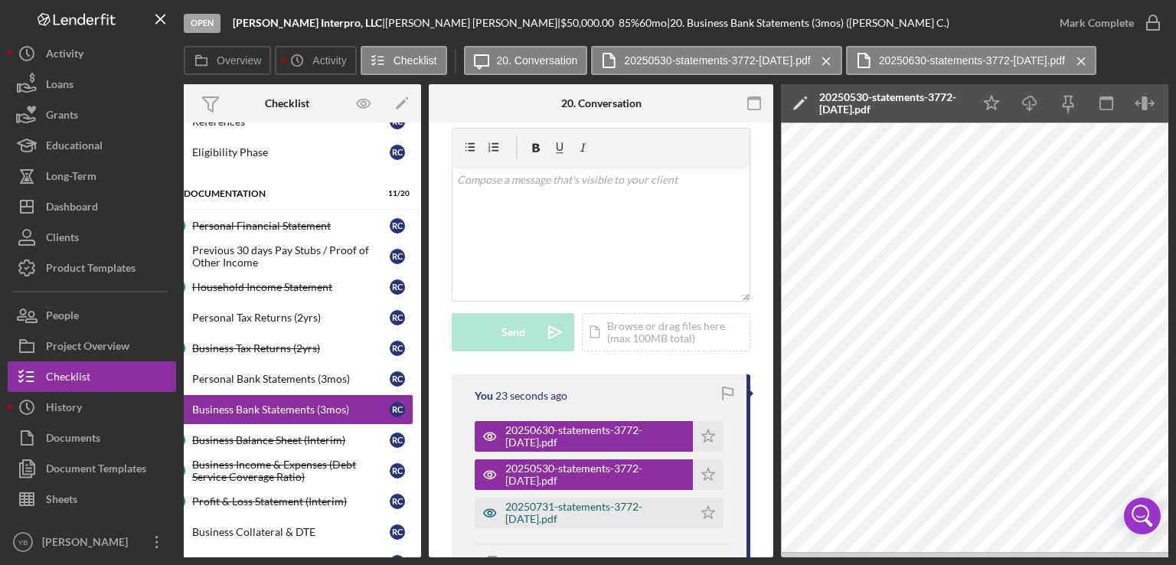
click at [625, 503] on div "20250731-statements-3772-[DATE].pdf" at bounding box center [595, 513] width 180 height 24
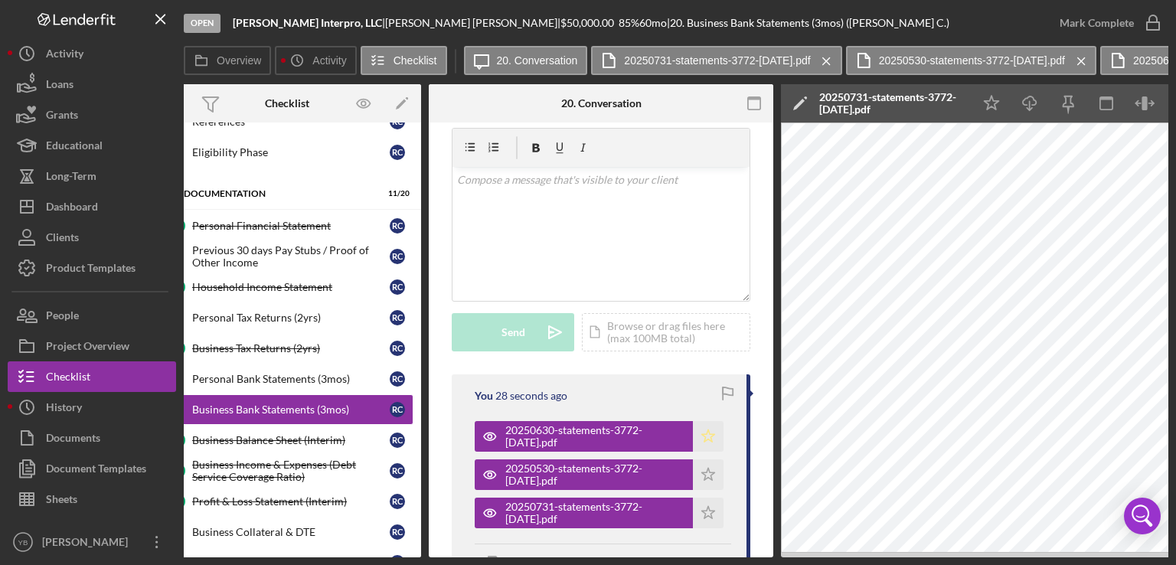
click at [703, 430] on polygon "button" at bounding box center [708, 436] width 13 height 12
click at [704, 474] on icon "Icon/Star" at bounding box center [708, 474] width 31 height 31
click at [707, 510] on polygon "button" at bounding box center [708, 513] width 13 height 12
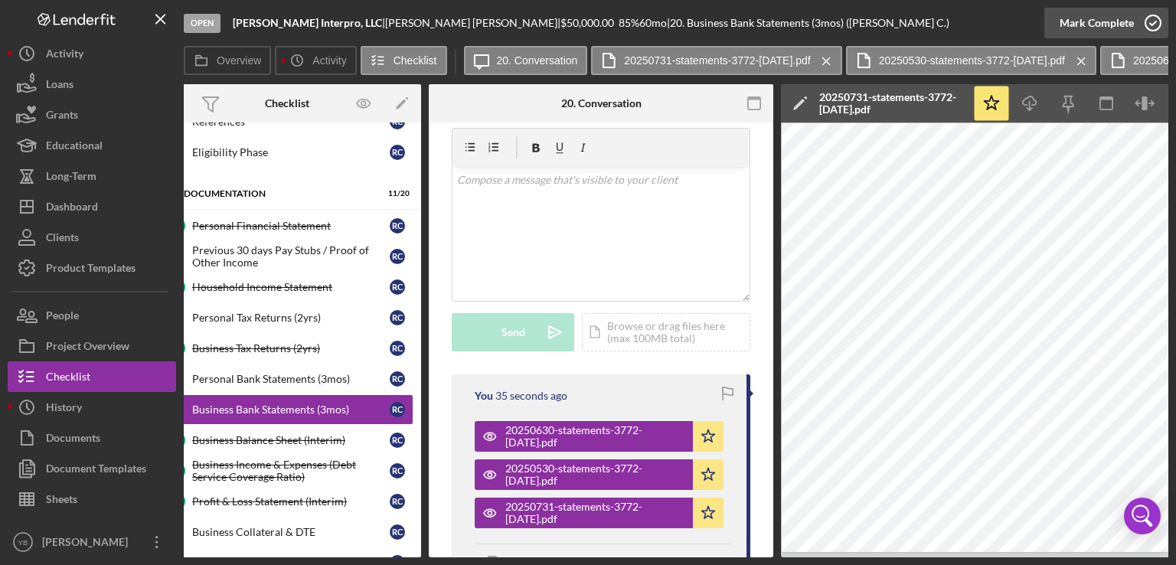
click at [1086, 16] on div "Mark Complete" at bounding box center [1096, 23] width 74 height 31
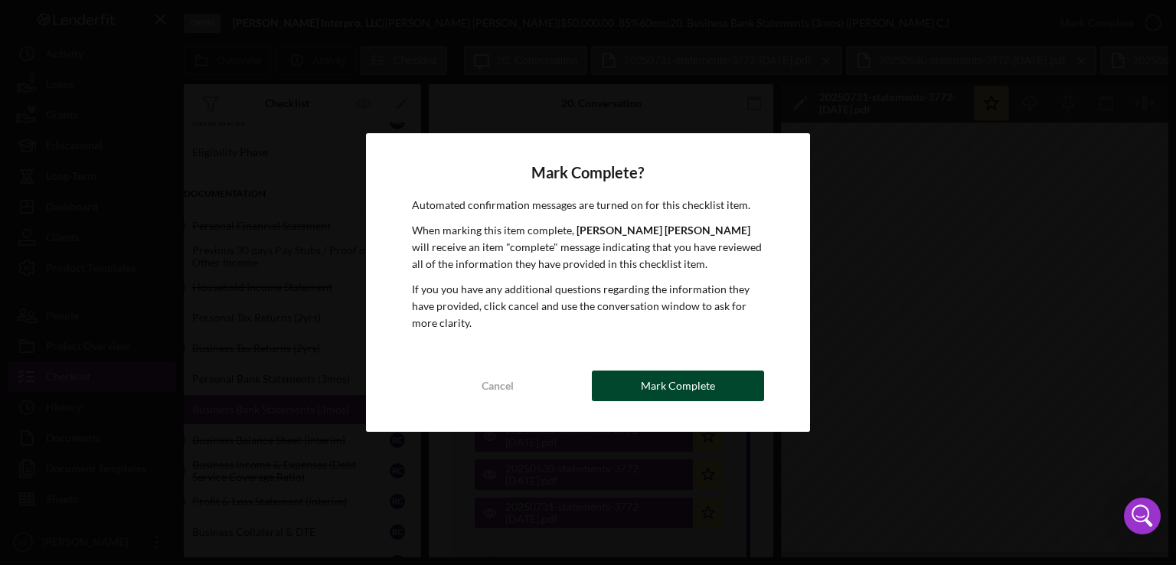
click at [707, 392] on div "Mark Complete" at bounding box center [678, 385] width 74 height 31
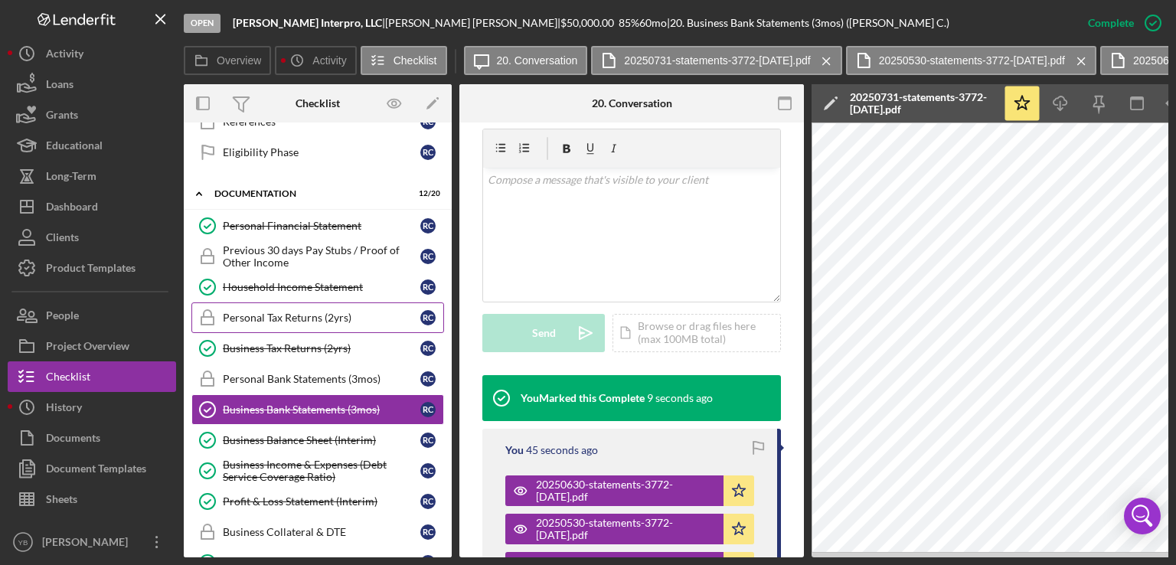
click at [281, 312] on div "Personal Tax Returns (2yrs)" at bounding box center [321, 318] width 197 height 12
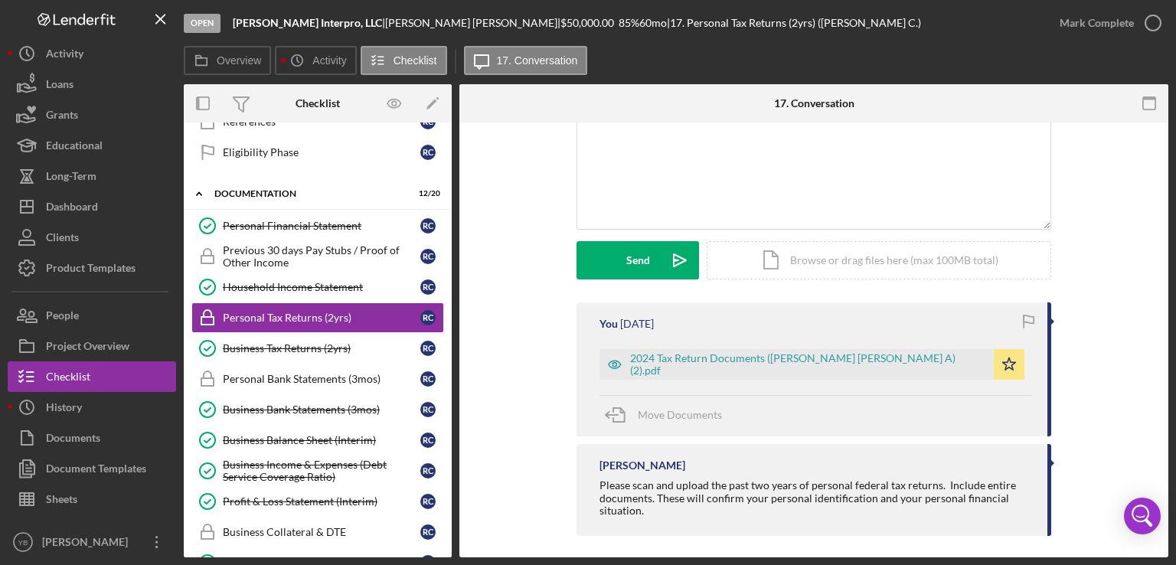
scroll to position [325, 0]
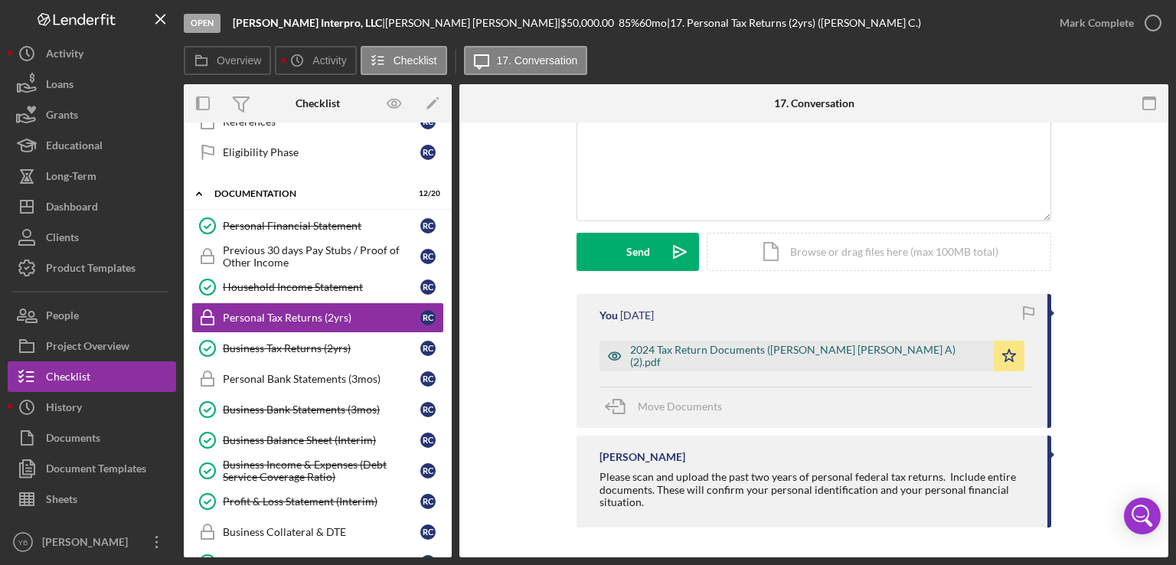
click at [843, 355] on div "2024 Tax Return Documents ([PERSON_NAME] [PERSON_NAME] A) (2).pdf" at bounding box center [808, 356] width 356 height 24
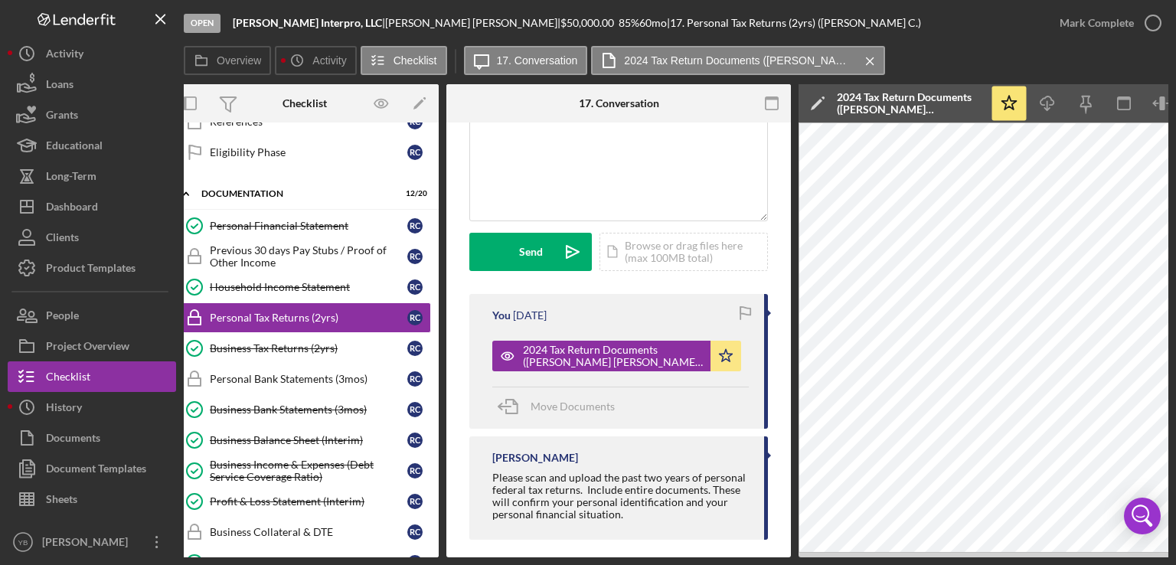
scroll to position [0, 0]
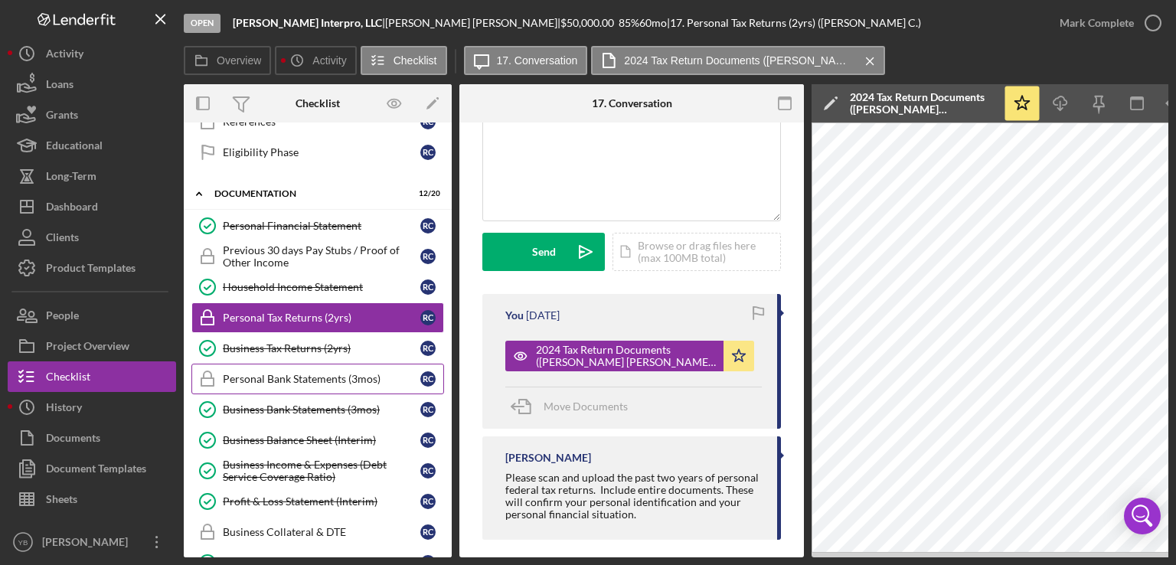
click at [263, 373] on div "Personal Bank Statements (3mos)" at bounding box center [321, 379] width 197 height 12
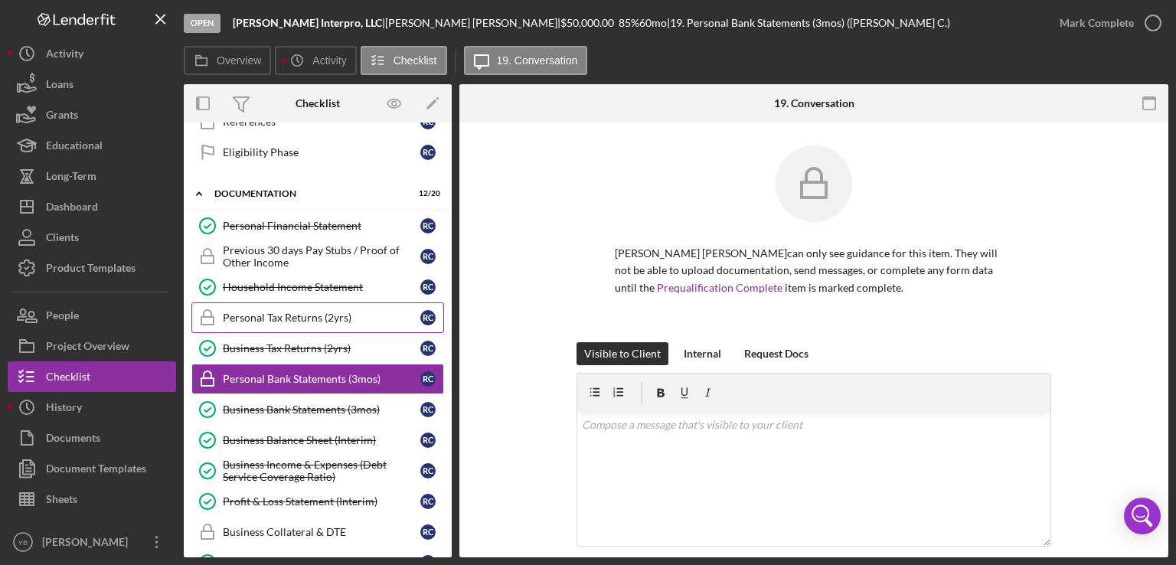
click at [293, 303] on link "Personal Tax Returns (2yrs) Personal Tax Returns (2yrs) R C" at bounding box center [317, 317] width 253 height 31
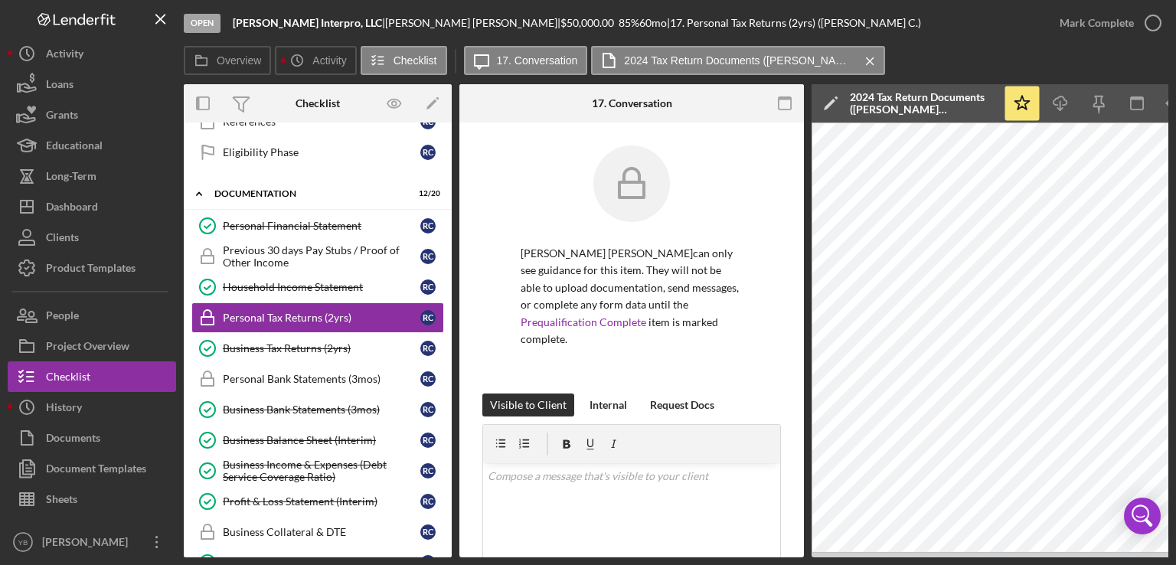
click at [799, 341] on div "Overview Internal Workflow Stage Open Icon/Dropdown Arrow Archive (can unarchiv…" at bounding box center [676, 320] width 984 height 473
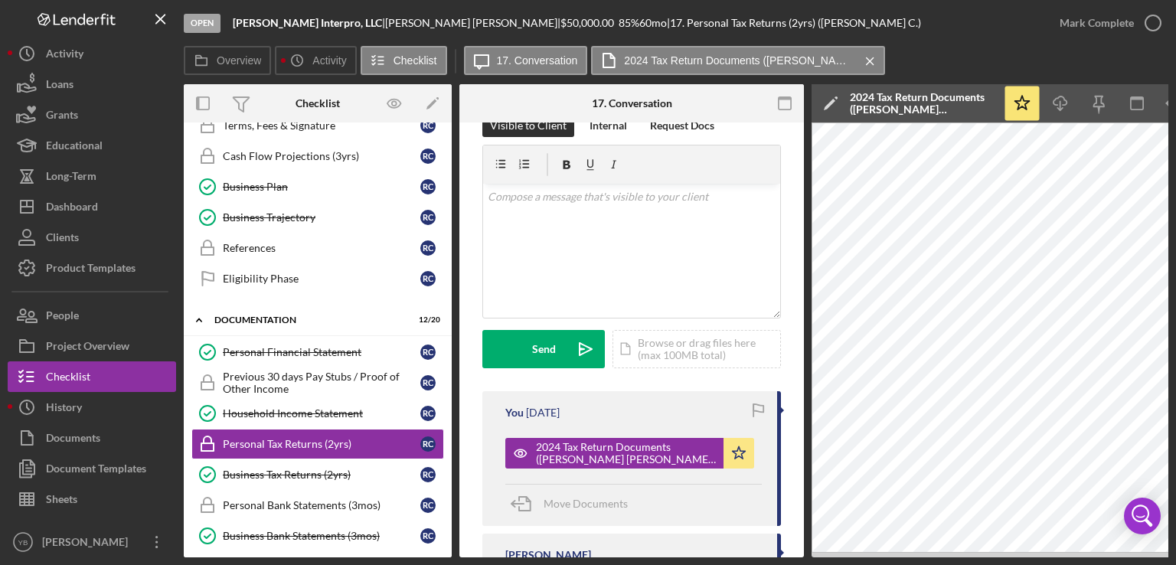
scroll to position [393, 0]
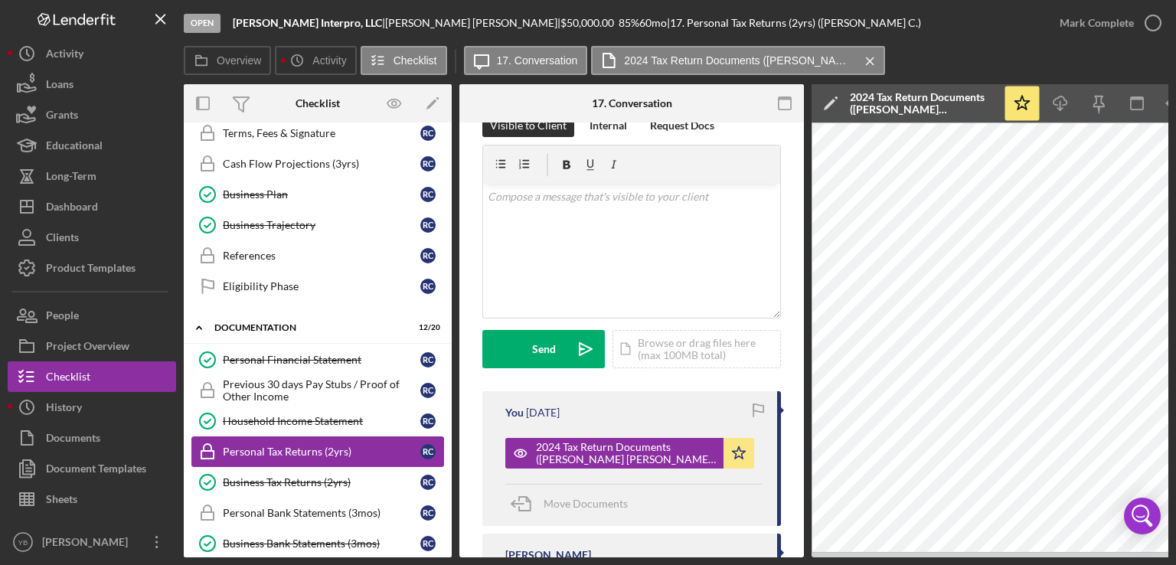
click at [321, 436] on link "Personal Tax Returns (2yrs) Personal Tax Returns (2yrs) R C" at bounding box center [317, 451] width 253 height 31
click at [1115, 18] on div "Mark Complete" at bounding box center [1096, 23] width 74 height 31
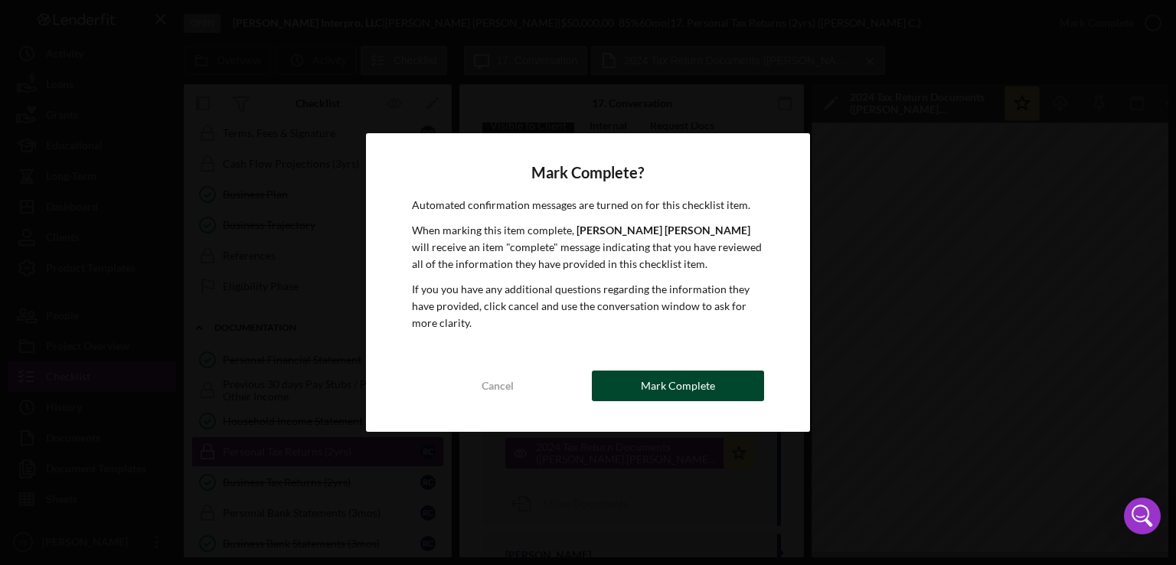
click at [704, 390] on div "Mark Complete" at bounding box center [678, 385] width 74 height 31
